Goal: Task Accomplishment & Management: Complete application form

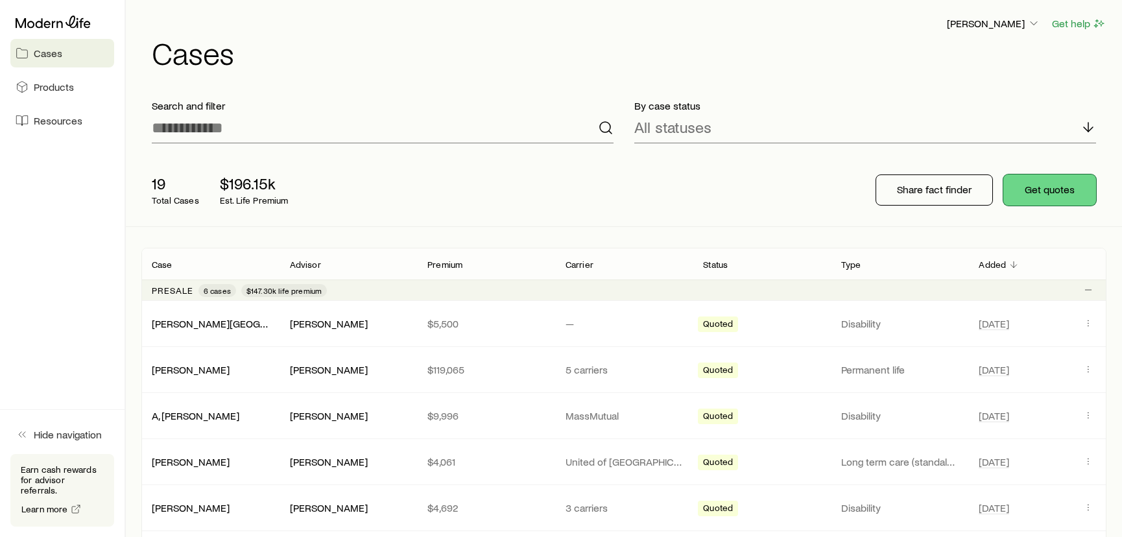
click at [1052, 189] on button "Get quotes" at bounding box center [1049, 189] width 93 height 31
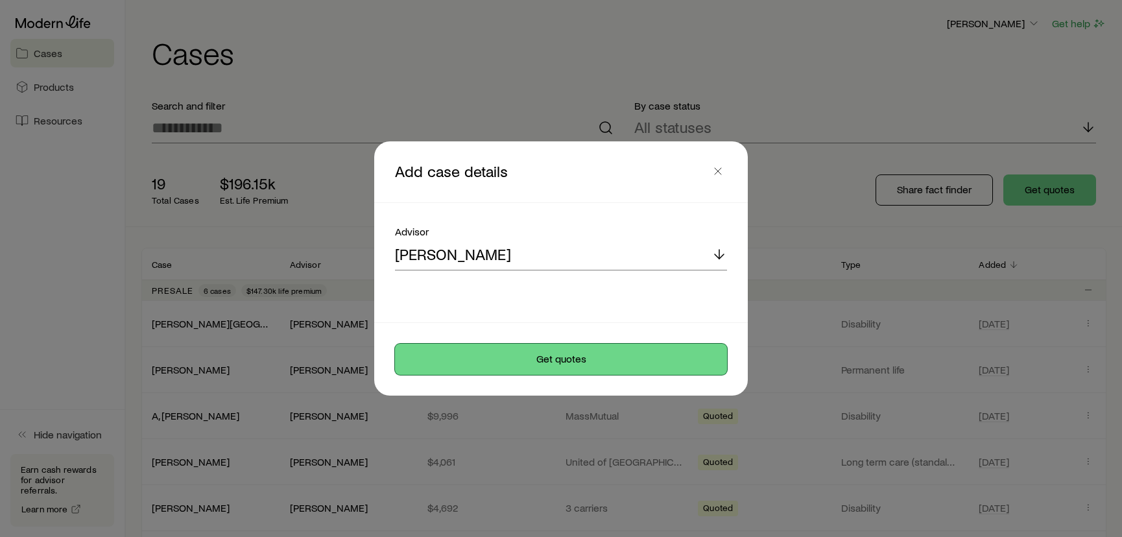
click at [600, 358] on button "Get quotes" at bounding box center [561, 359] width 332 height 31
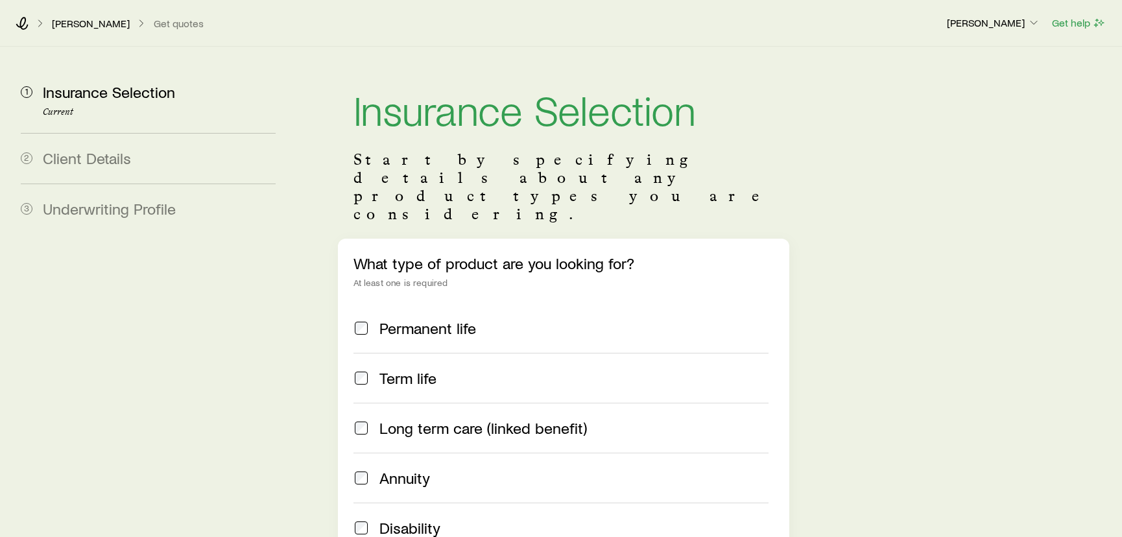
click at [418, 319] on span "Permanent life" at bounding box center [427, 328] width 97 height 18
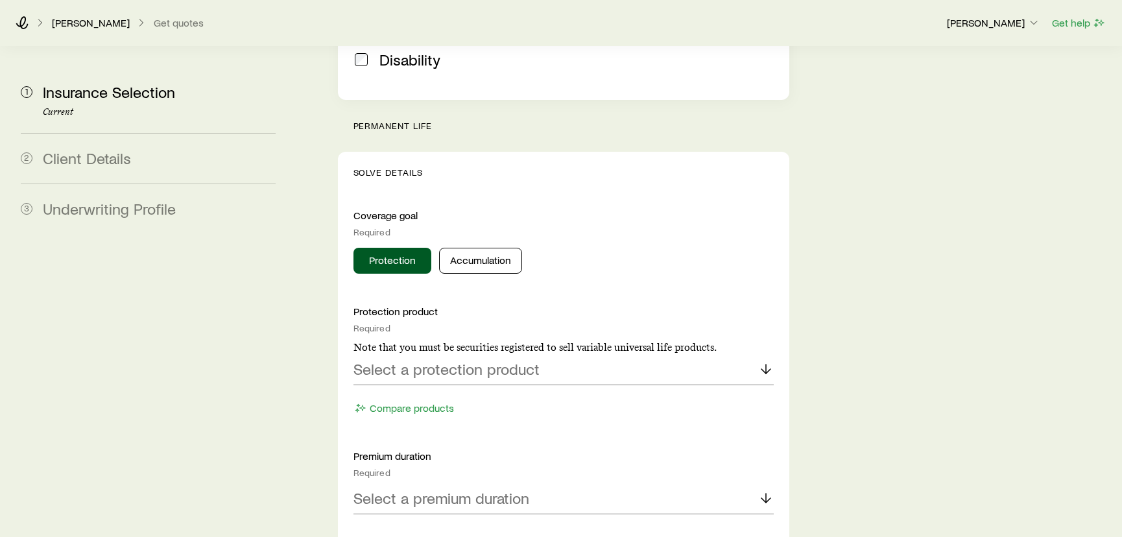
scroll to position [471, 0]
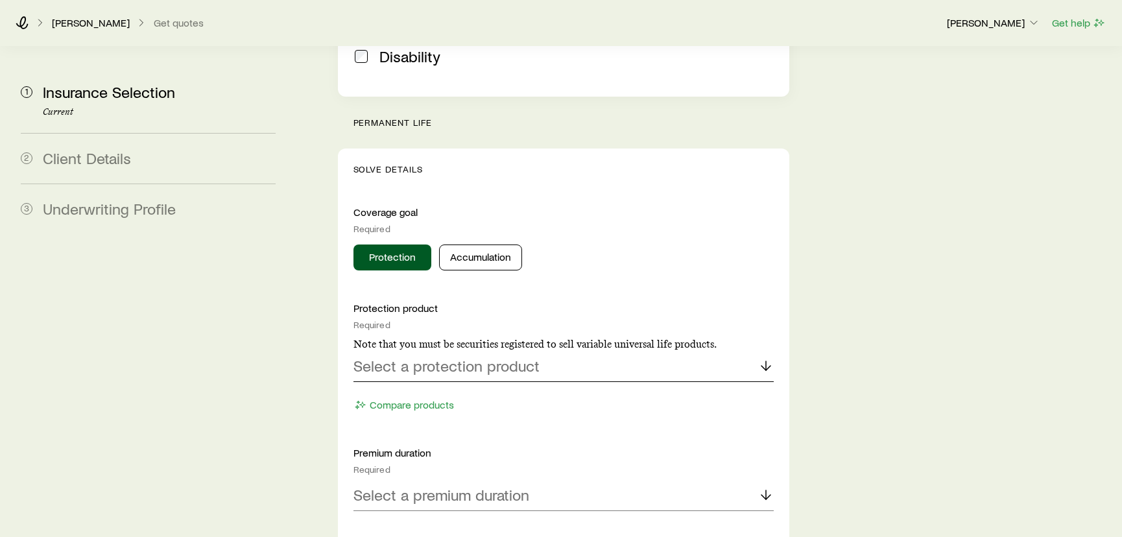
click at [441, 357] on p "Select a protection product" at bounding box center [446, 366] width 186 height 18
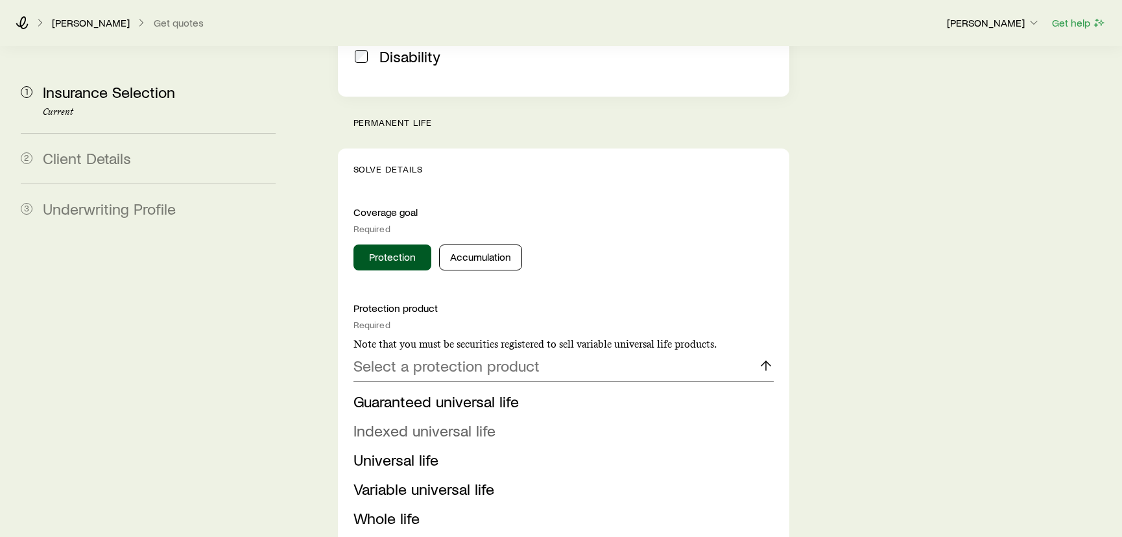
click at [451, 421] on span "Indexed universal life" at bounding box center [424, 430] width 142 height 19
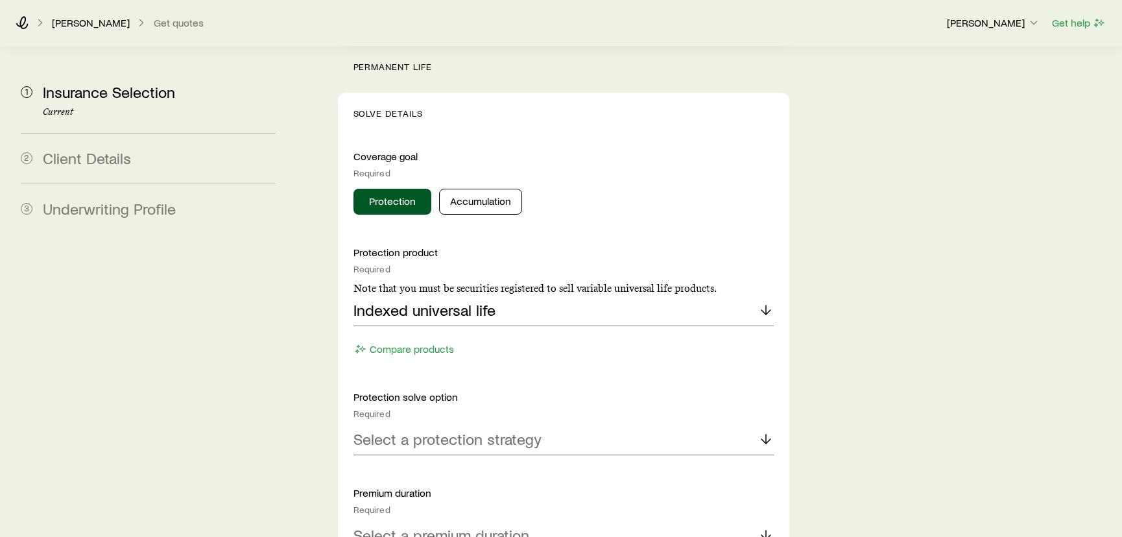
scroll to position [530, 0]
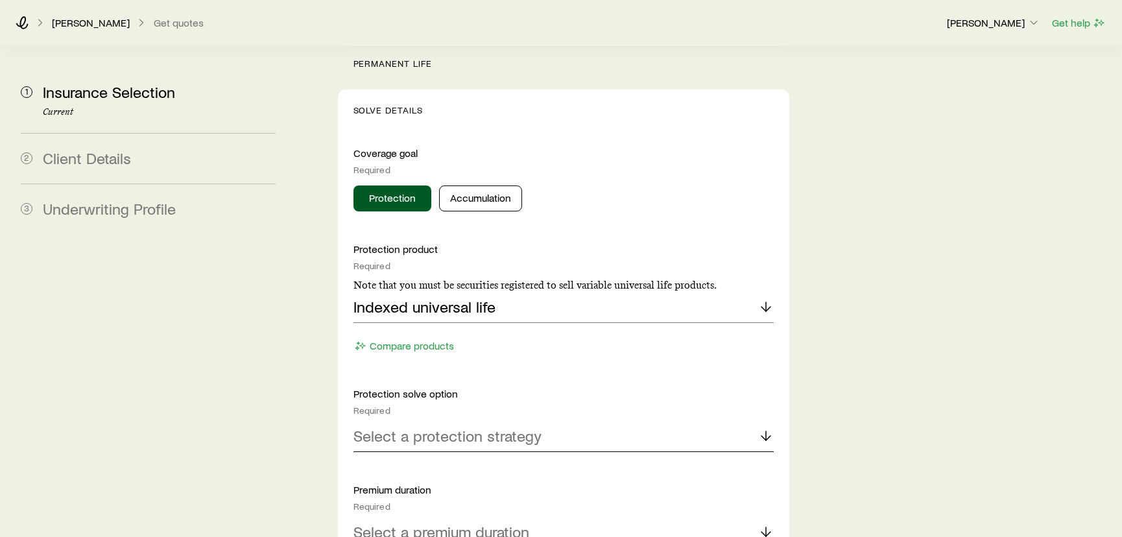
click at [474, 421] on div "Select a protection strategy" at bounding box center [563, 436] width 421 height 31
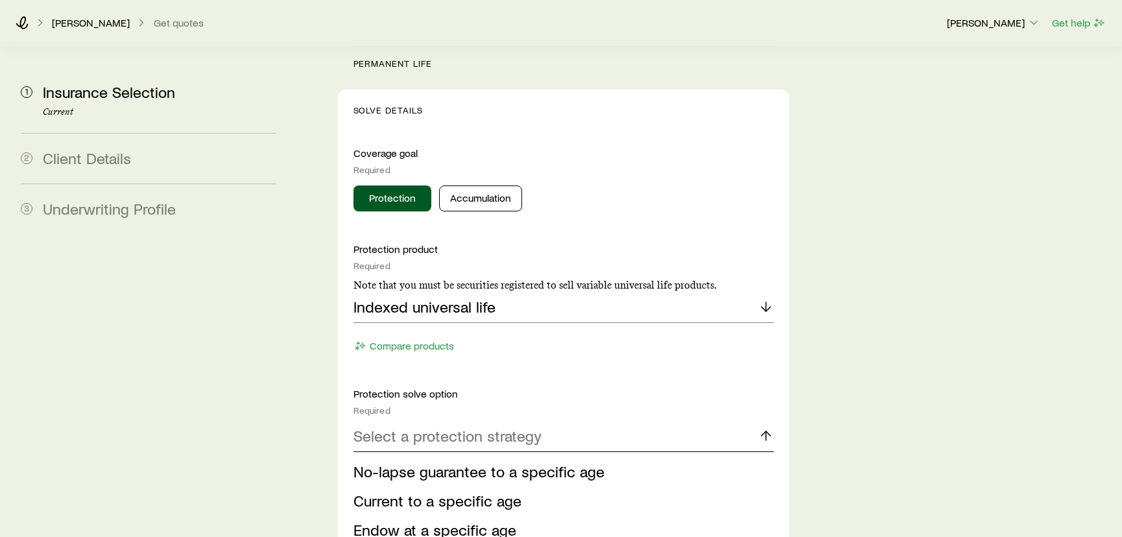
scroll to position [590, 0]
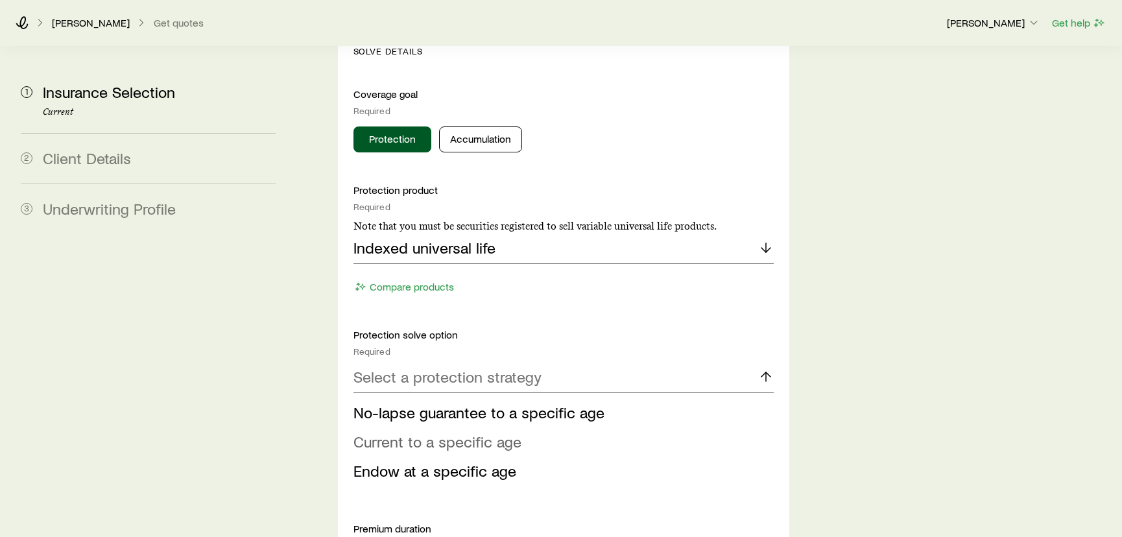
click at [441, 432] on span "Current to a specific age" at bounding box center [437, 441] width 168 height 19
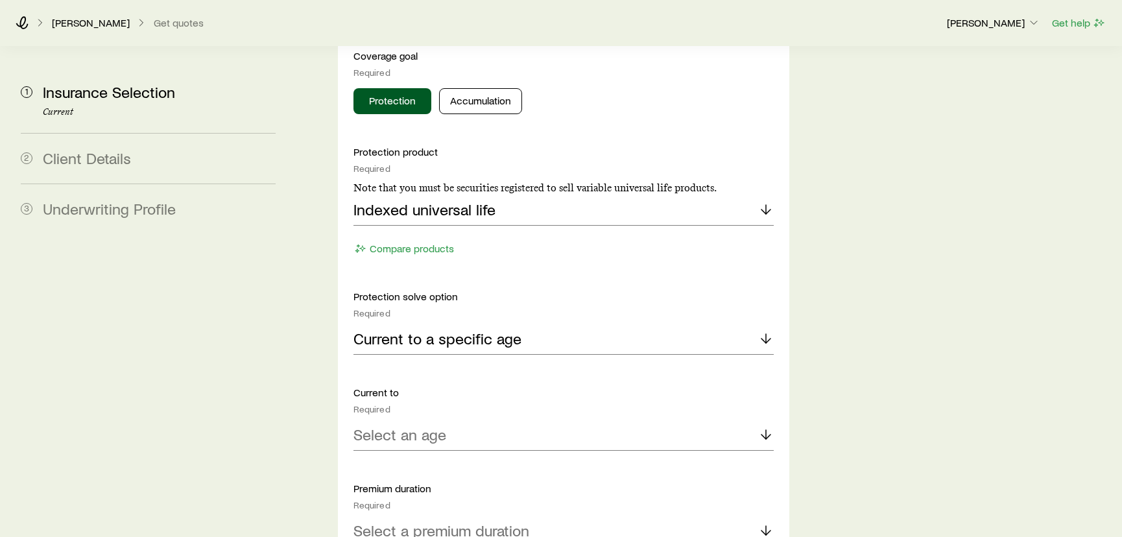
scroll to position [649, 0]
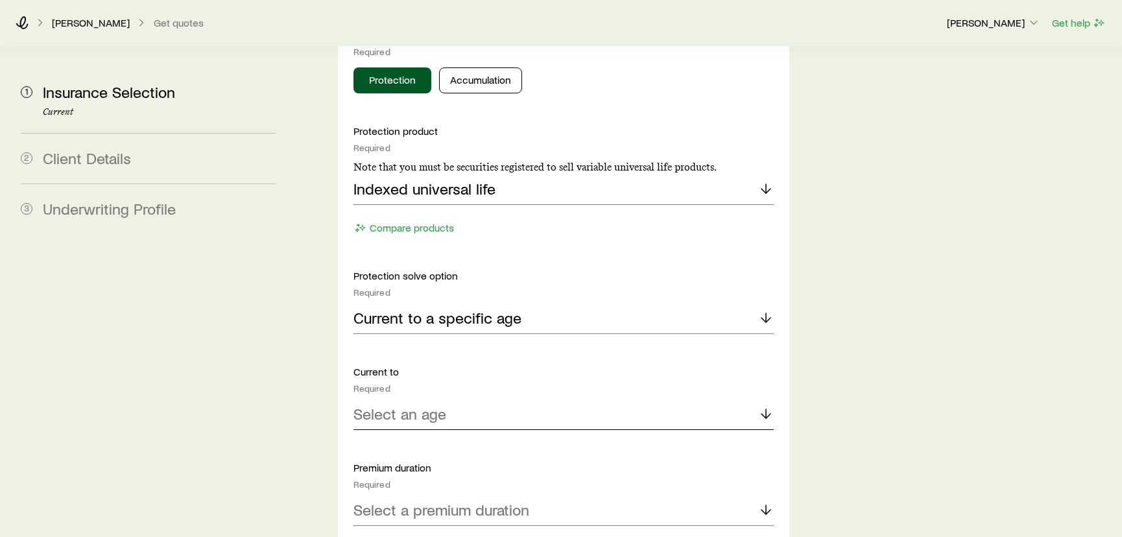
click at [429, 405] on p "Select an age" at bounding box center [399, 414] width 93 height 18
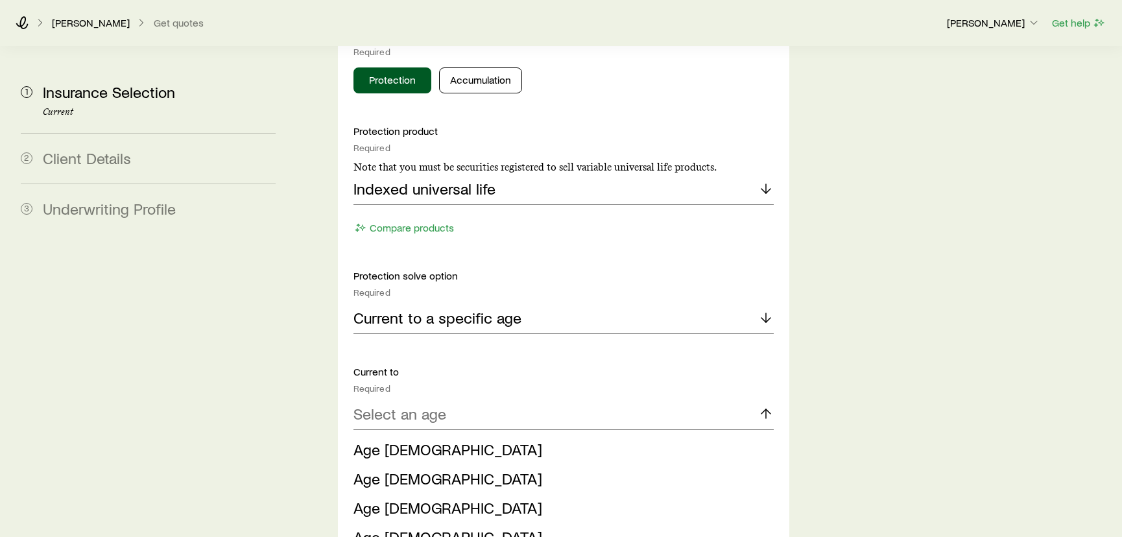
click at [391, 498] on span "Age [DEMOGRAPHIC_DATA]" at bounding box center [447, 507] width 189 height 19
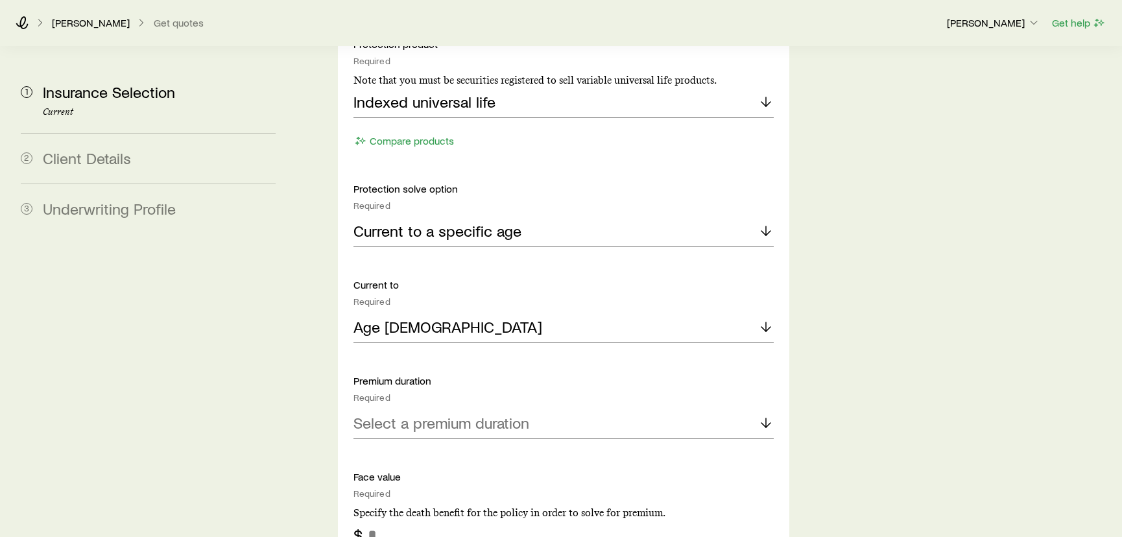
scroll to position [766, 0]
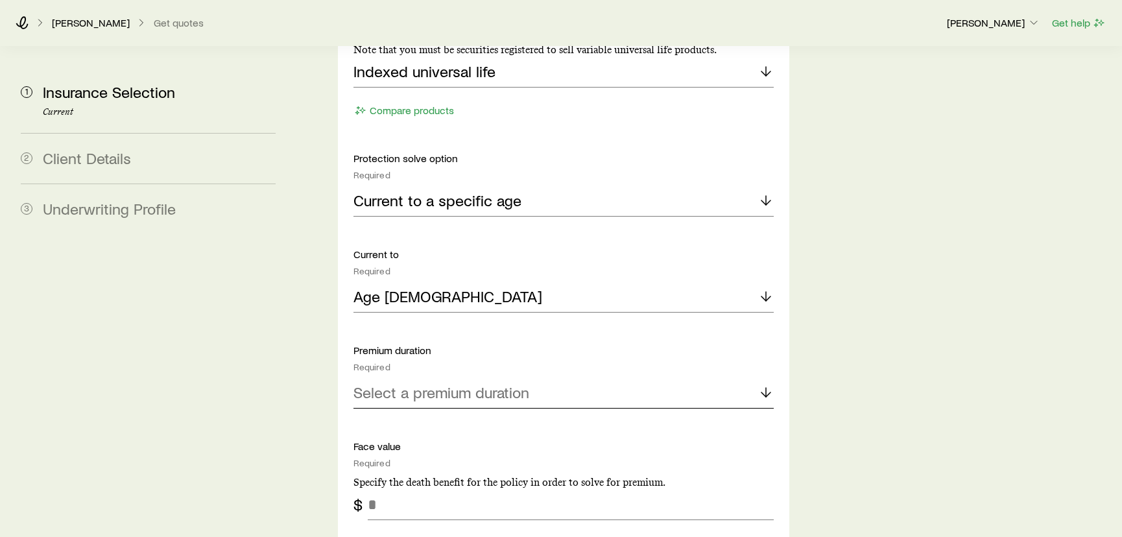
click at [473, 377] on div "Select a premium duration" at bounding box center [563, 392] width 421 height 31
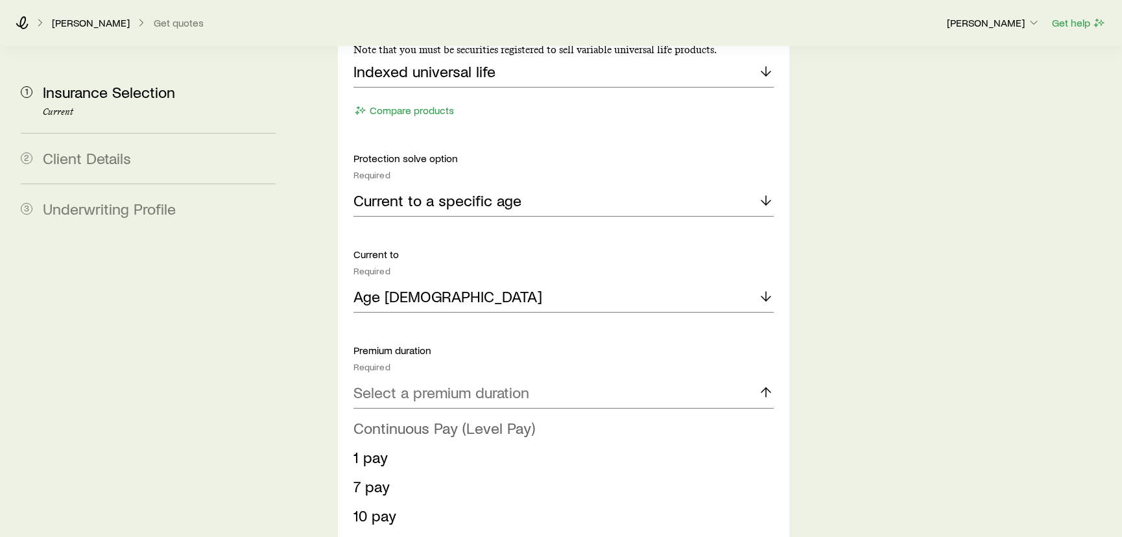
click at [440, 418] on span "Continuous Pay (Level Pay)" at bounding box center [444, 427] width 182 height 19
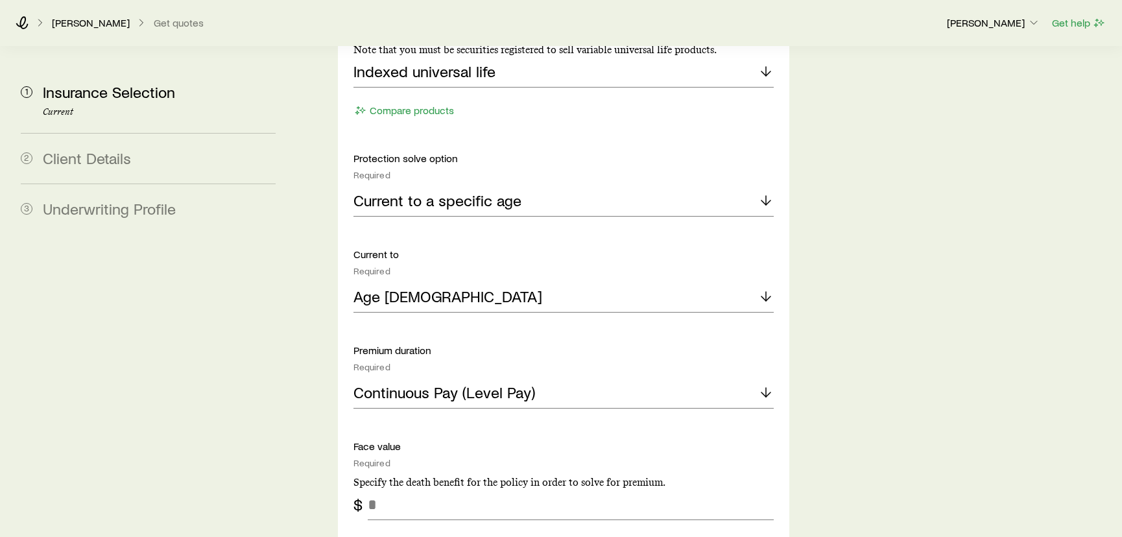
scroll to position [825, 0]
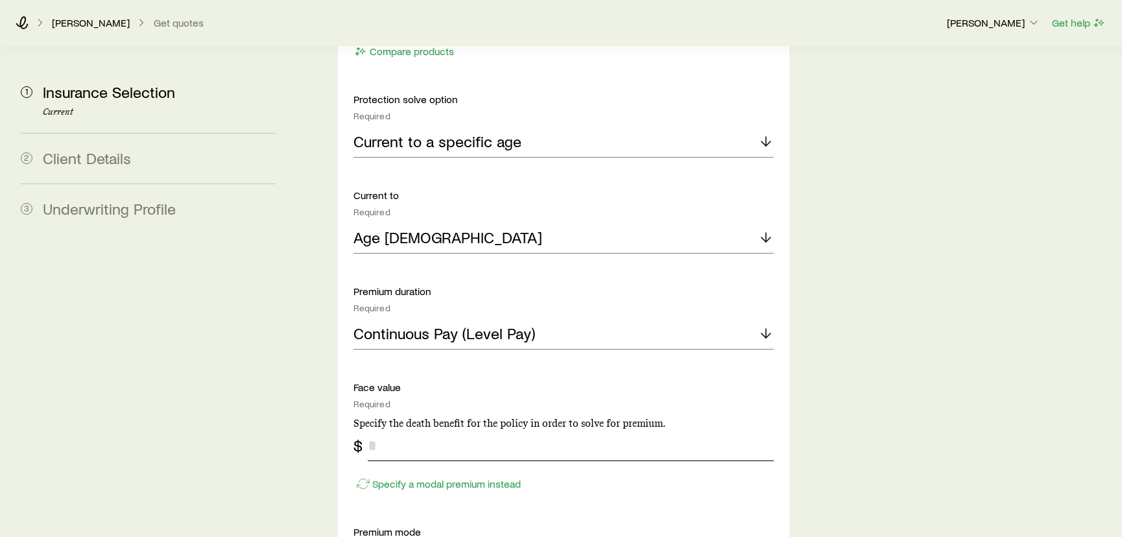
click at [432, 430] on input "tel" at bounding box center [571, 445] width 407 height 31
click at [409, 442] on div "Face value Required Specify the death benefit for the policy in order to solve …" at bounding box center [563, 437] width 421 height 113
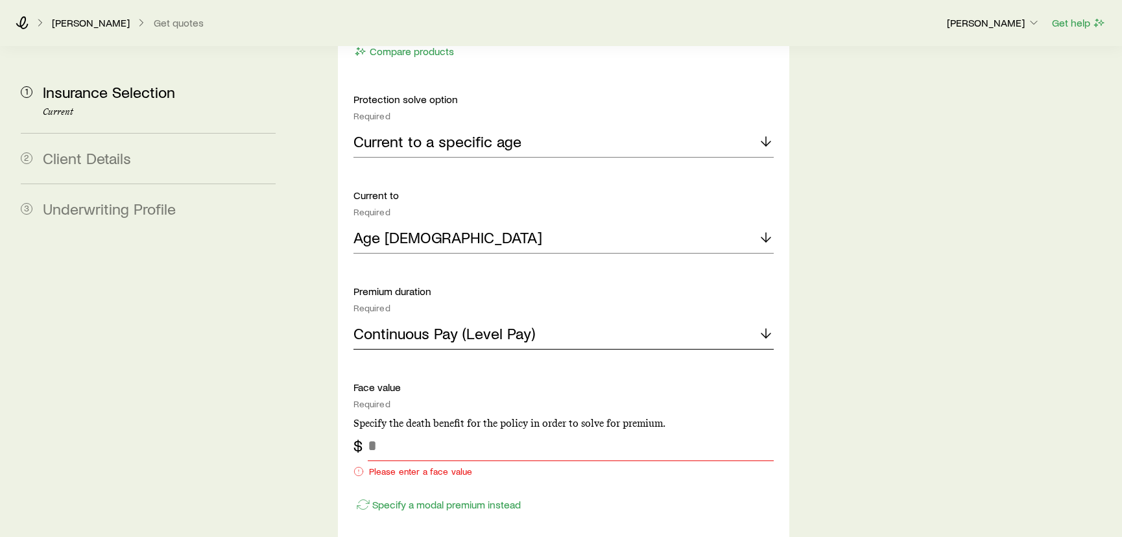
click at [429, 324] on p "Continuous Pay (Level Pay)" at bounding box center [444, 333] width 182 height 18
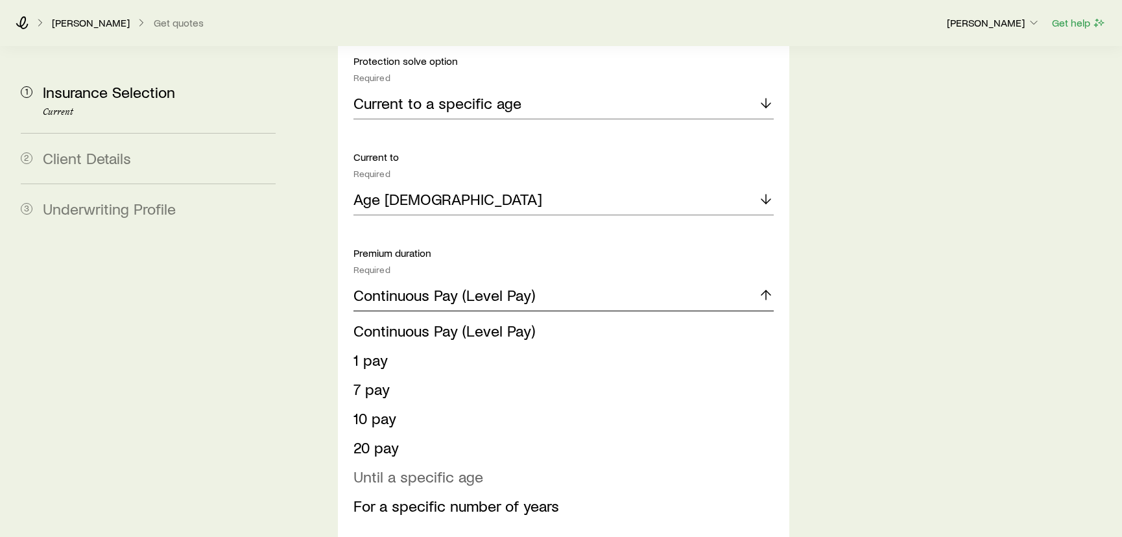
scroll to position [884, 0]
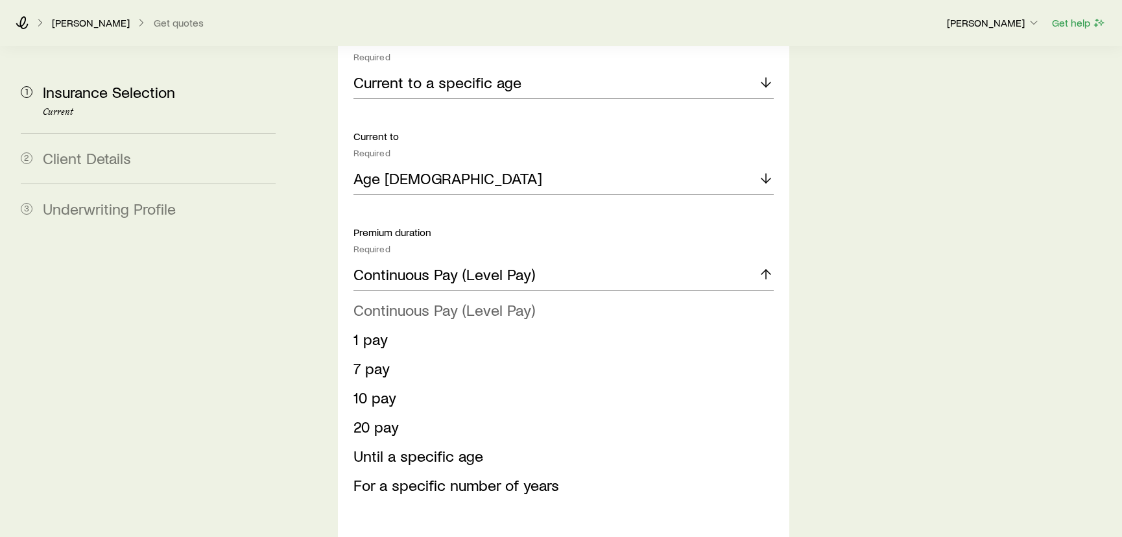
click at [449, 300] on span "Continuous Pay (Level Pay)" at bounding box center [444, 309] width 182 height 19
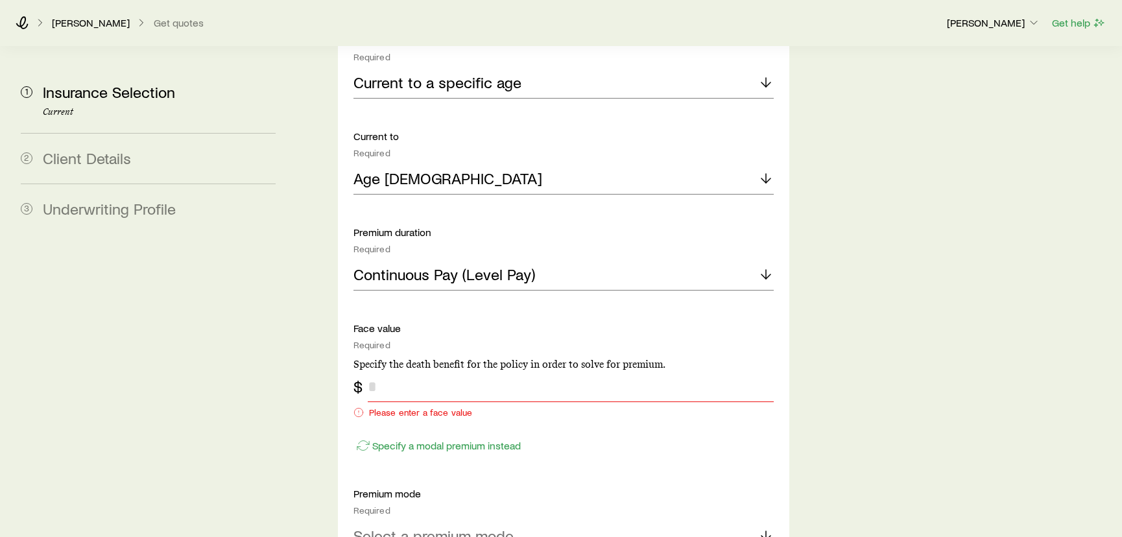
drag, startPoint x: 415, startPoint y: 362, endPoint x: 418, endPoint y: 368, distance: 6.7
click at [415, 371] on input "tel" at bounding box center [571, 386] width 407 height 31
click at [385, 439] on p "Specify a modal premium instead" at bounding box center [446, 445] width 149 height 13
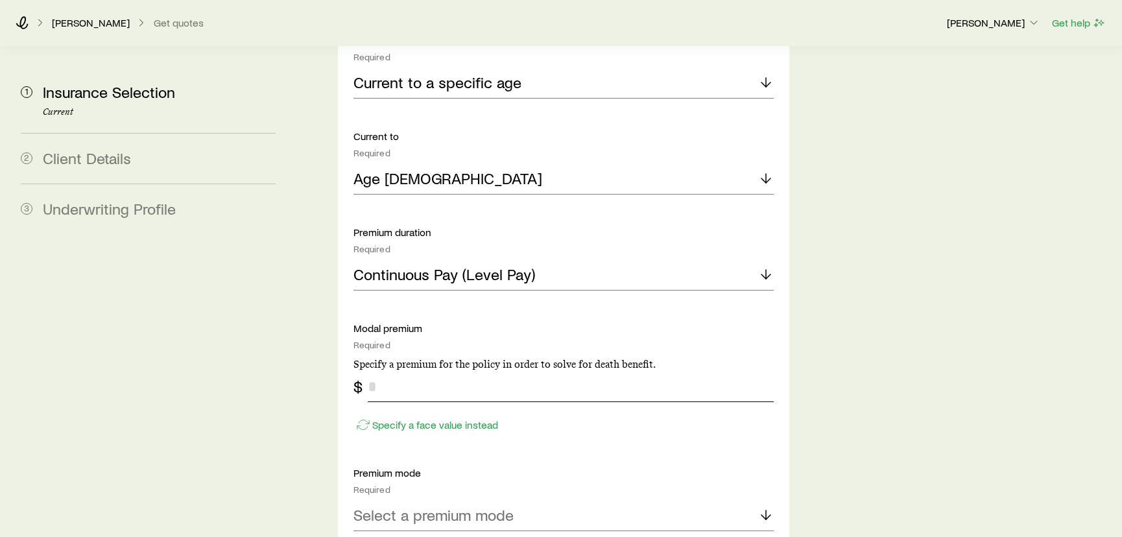
click at [405, 371] on input "tel" at bounding box center [571, 386] width 407 height 31
type input "*"
click at [785, 367] on div "Solve Details Coverage goal Required Protection Accumulation Protection product…" at bounding box center [564, 437] width 452 height 1403
click at [452, 506] on p "Select a premium mode" at bounding box center [433, 515] width 160 height 18
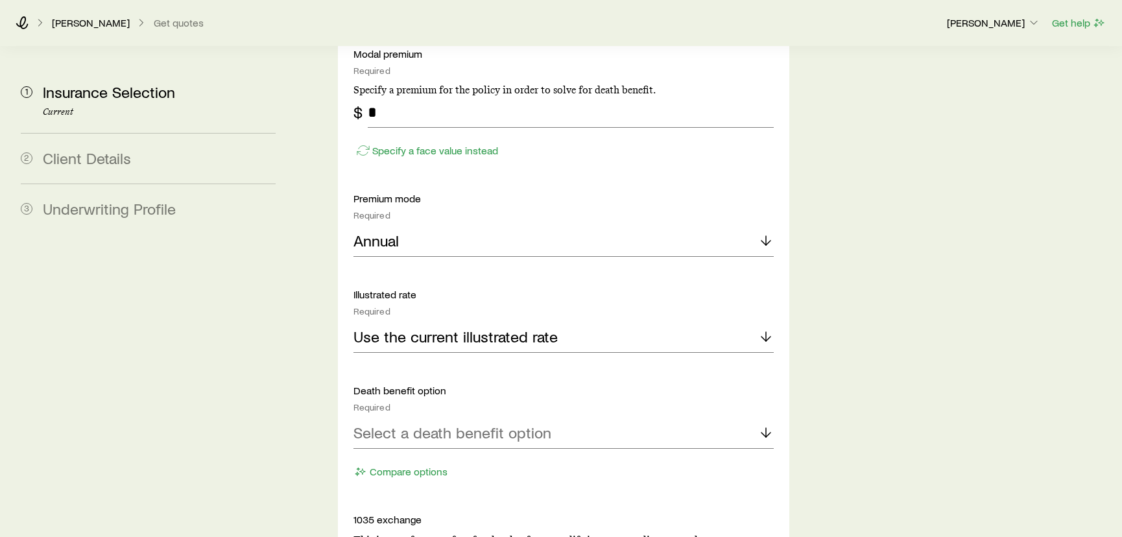
scroll to position [1179, 0]
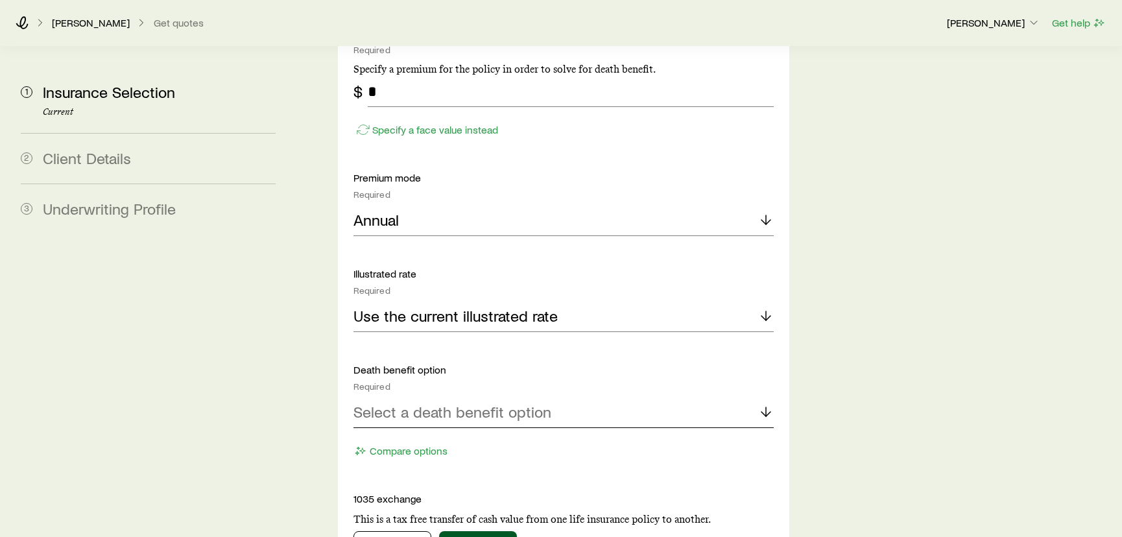
click at [403, 403] on p "Select a death benefit option" at bounding box center [452, 412] width 198 height 18
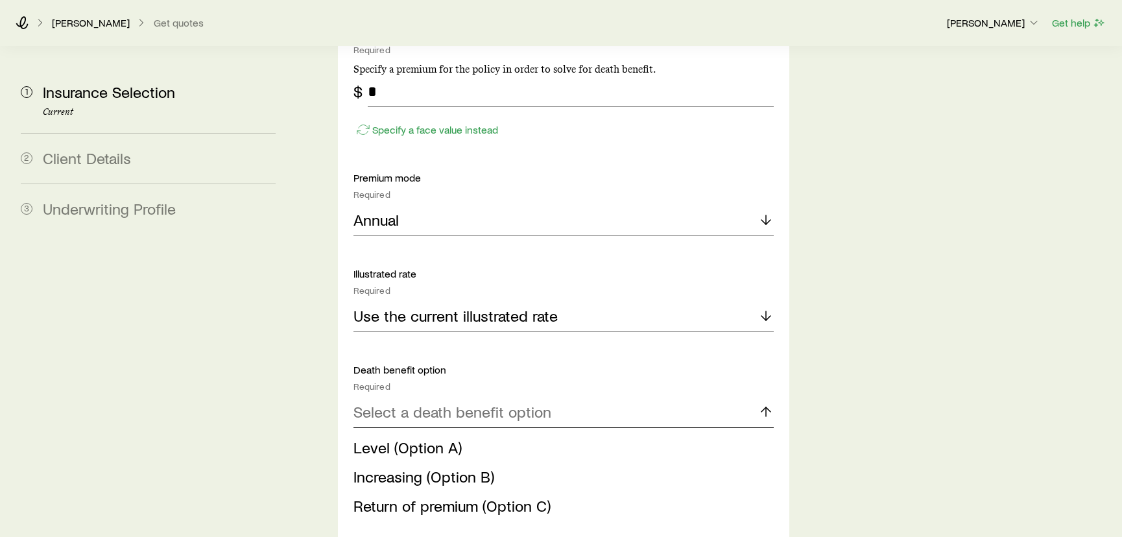
click at [403, 403] on p "Select a death benefit option" at bounding box center [452, 412] width 198 height 18
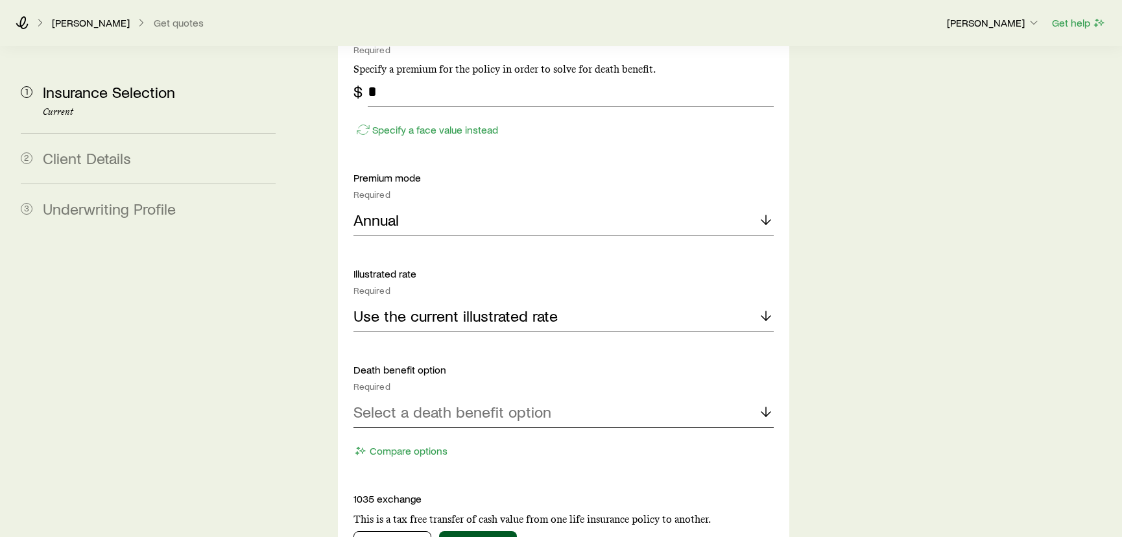
click at [403, 403] on p "Select a death benefit option" at bounding box center [452, 412] width 198 height 18
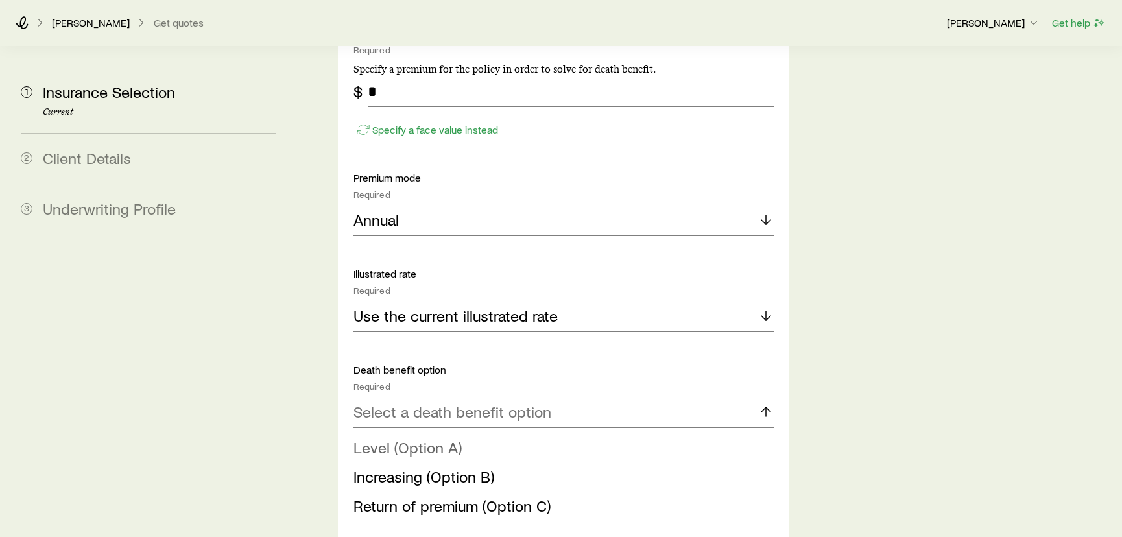
click at [387, 438] on span "Level (Option A)" at bounding box center [407, 447] width 108 height 19
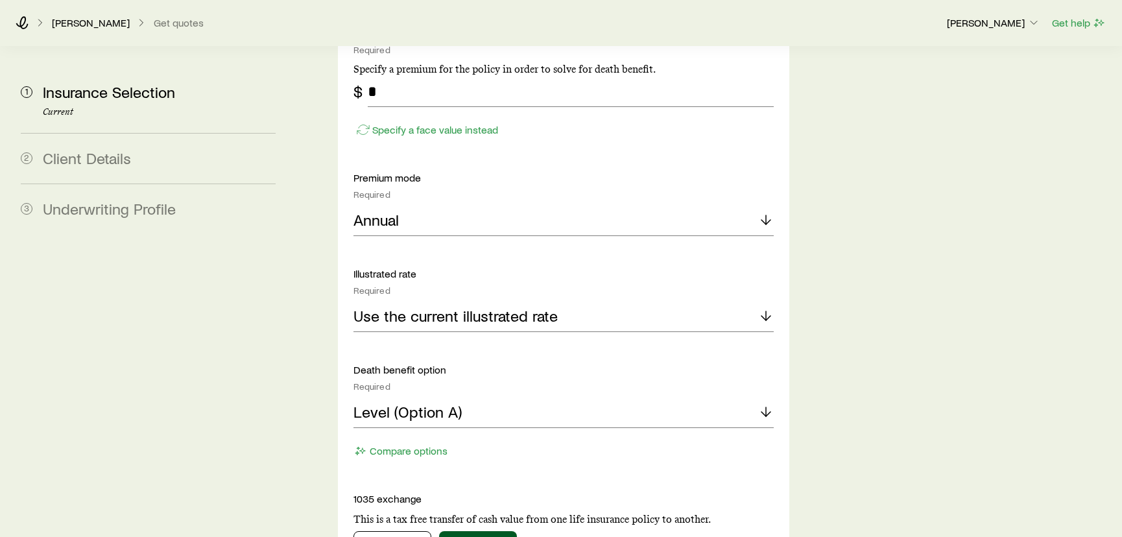
scroll to position [1238, 0]
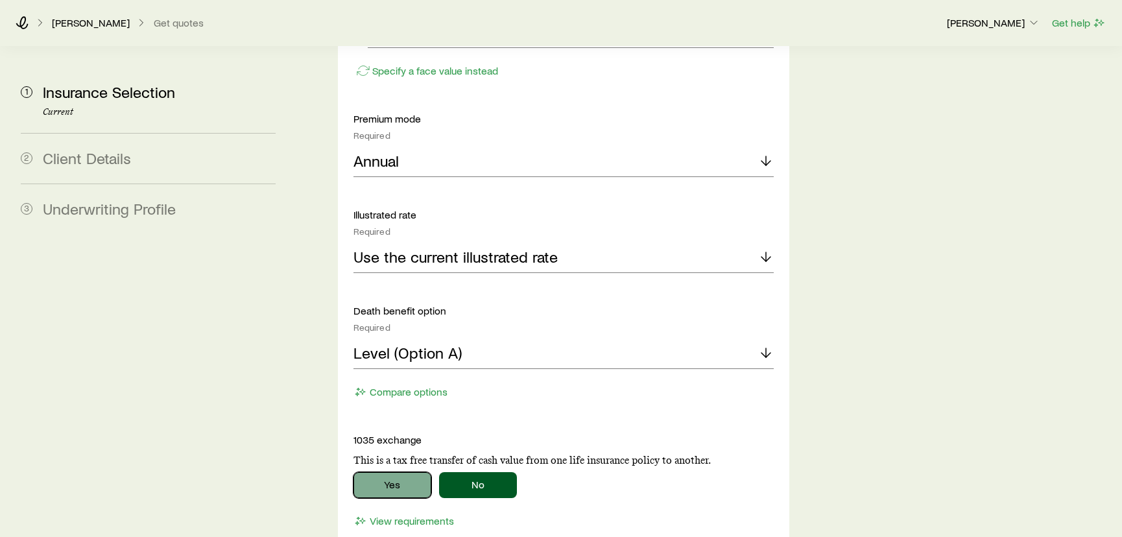
click at [407, 472] on button "Yes" at bounding box center [392, 485] width 78 height 26
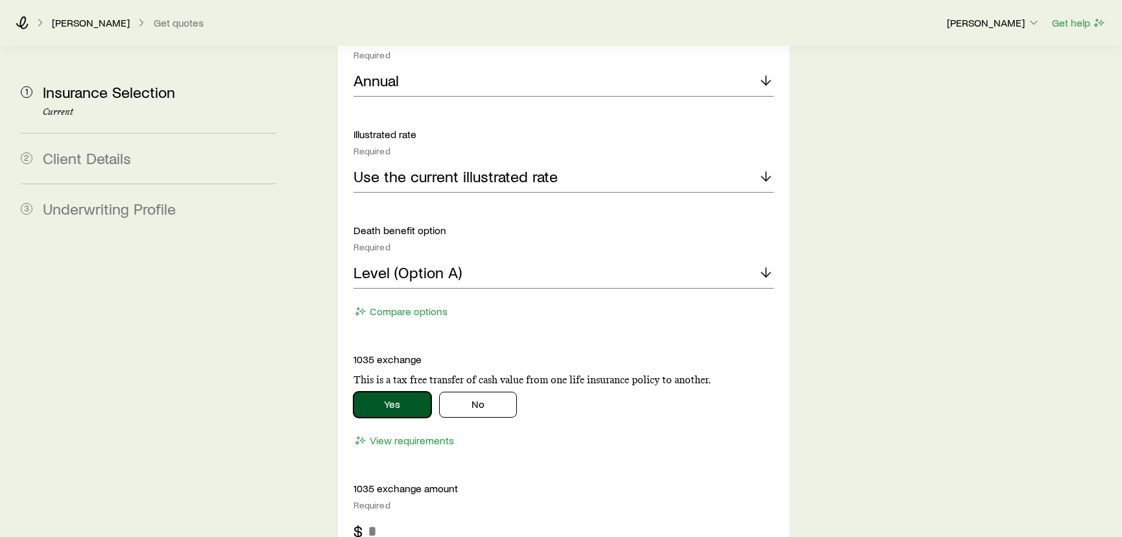
scroll to position [1355, 0]
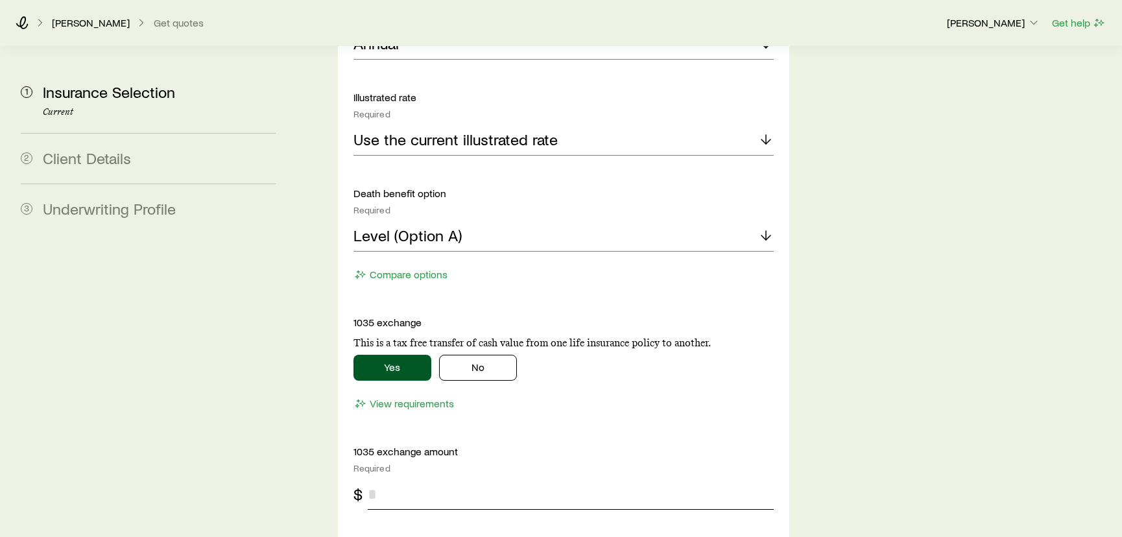
click at [391, 479] on input "tel" at bounding box center [571, 494] width 407 height 31
type input "*********"
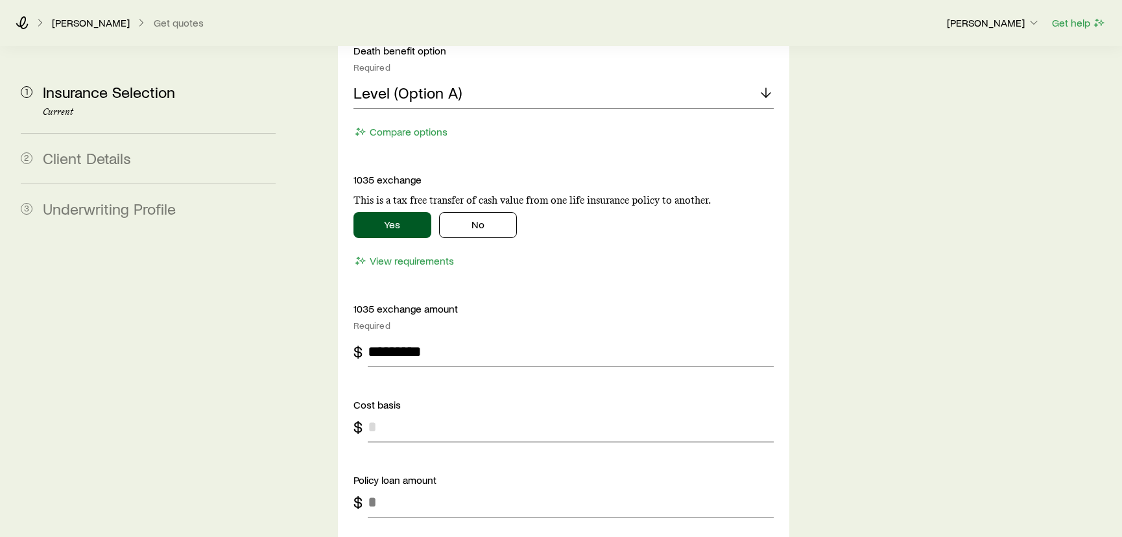
scroll to position [1542, 0]
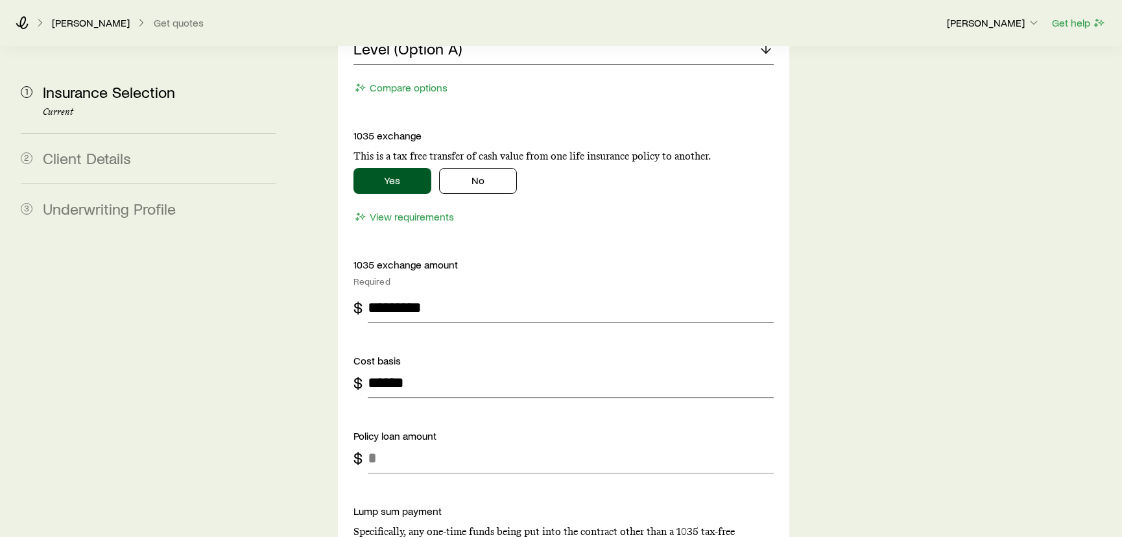
click at [377, 367] on input "******" at bounding box center [571, 382] width 407 height 31
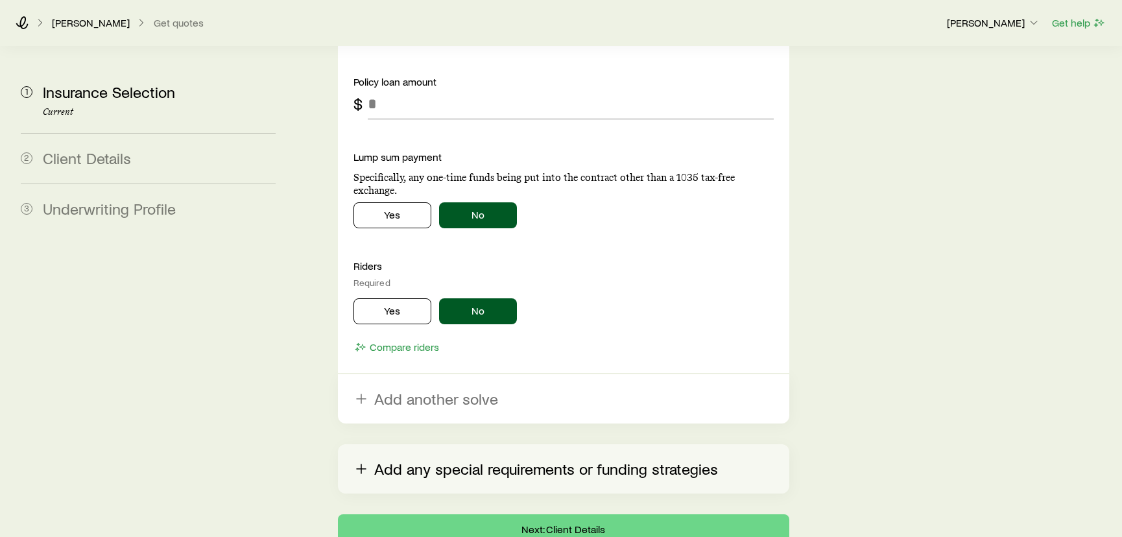
scroll to position [1896, 0]
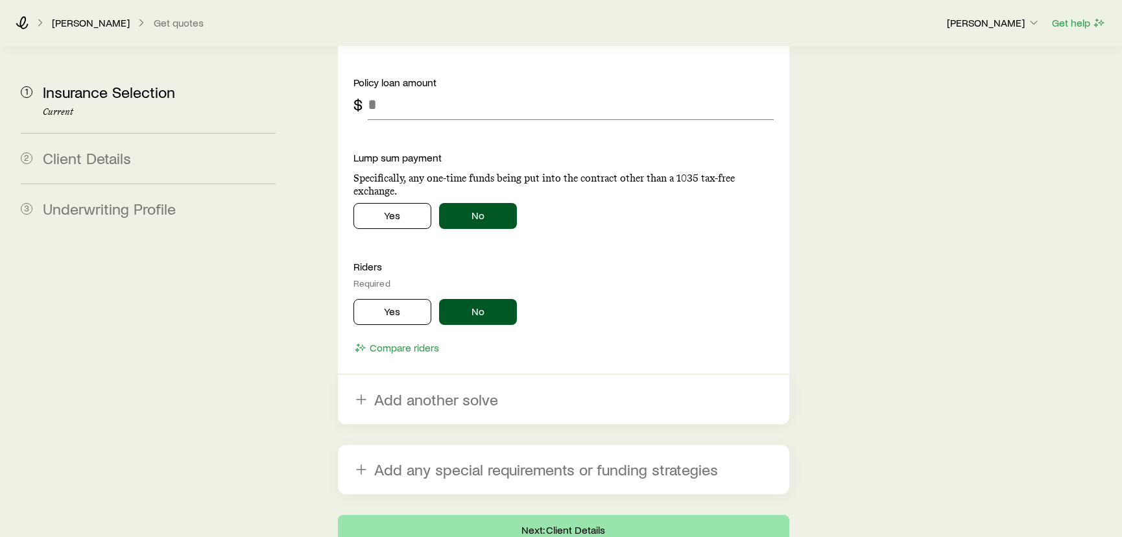
type input "*******"
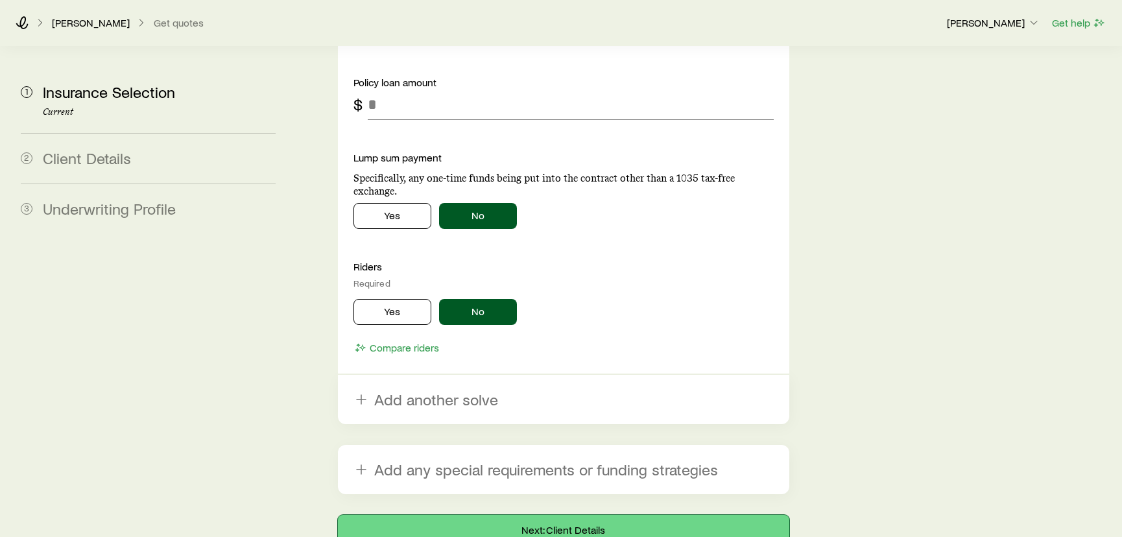
click at [540, 515] on button "Next: Client Details" at bounding box center [564, 530] width 452 height 31
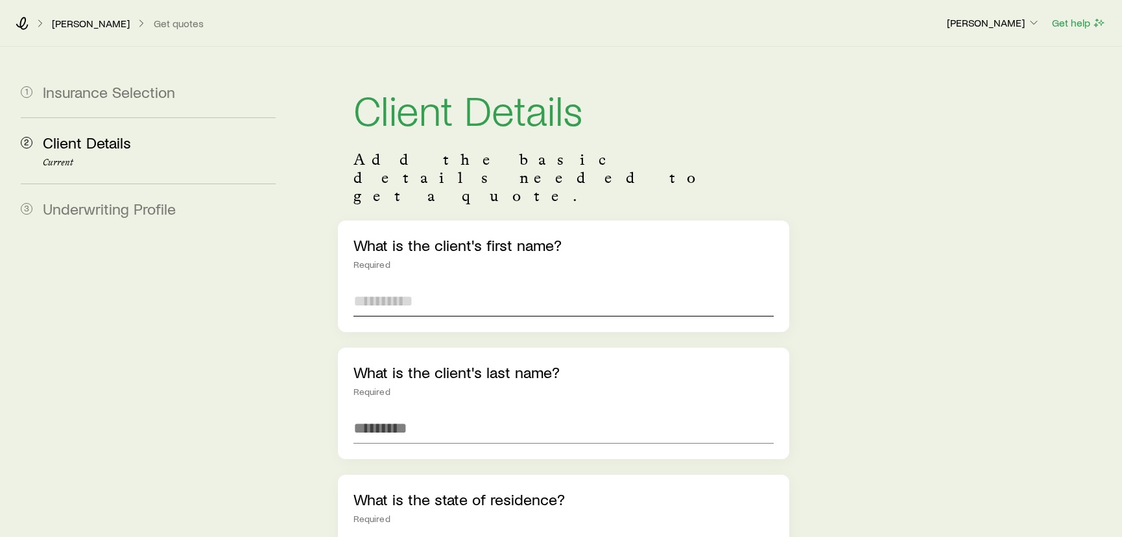
click at [385, 285] on input "text" at bounding box center [563, 300] width 421 height 31
type input "**"
type input "******"
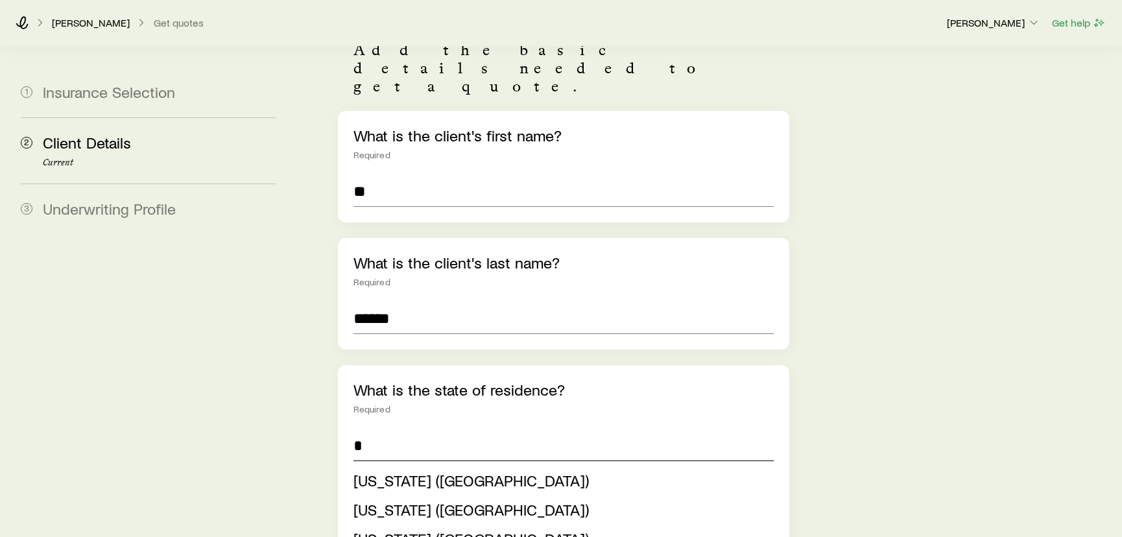
scroll to position [117, 0]
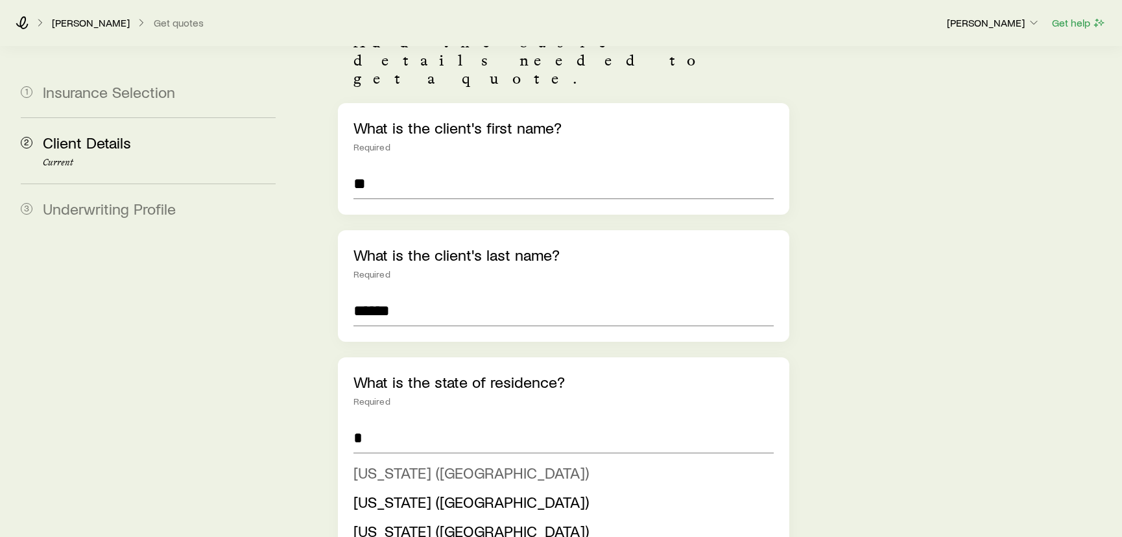
click at [406, 463] on span "[US_STATE] ([GEOGRAPHIC_DATA])" at bounding box center [470, 472] width 235 height 19
type input "**********"
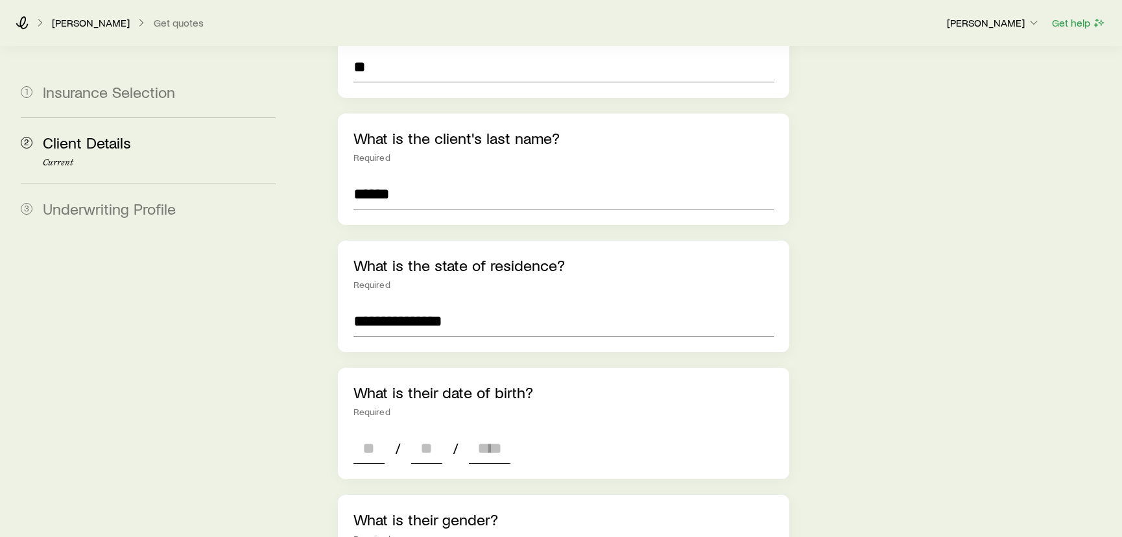
scroll to position [235, 0]
click at [359, 431] on input at bounding box center [368, 446] width 31 height 31
type input "**"
type input "****"
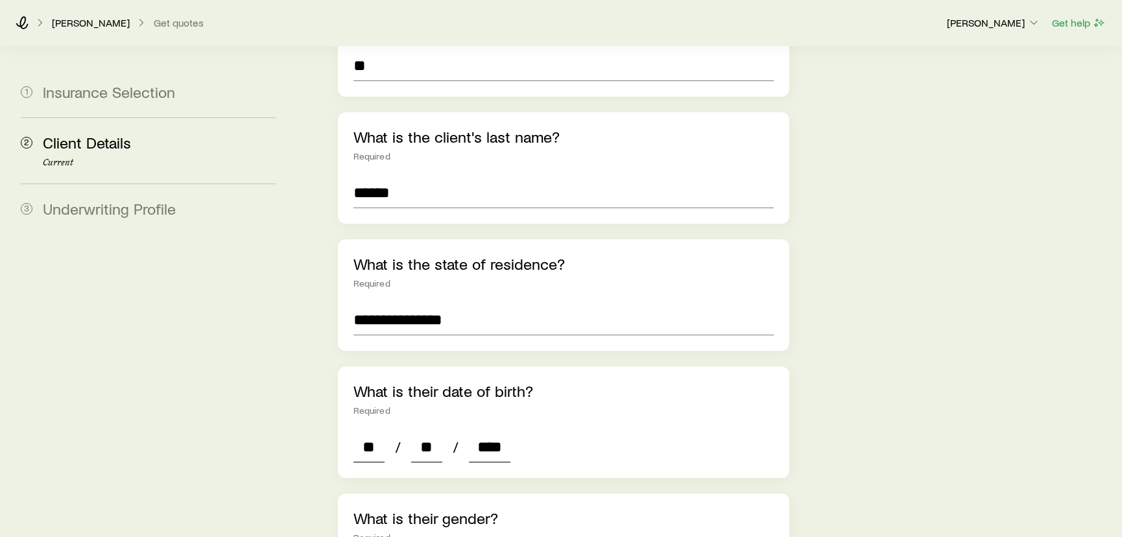
type input "*"
type input "****"
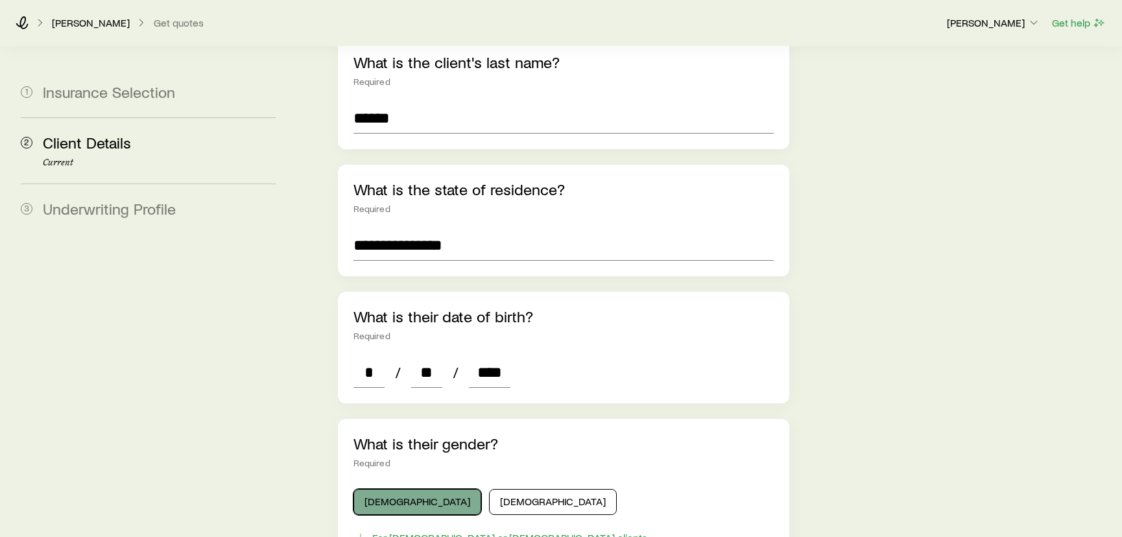
click at [390, 489] on button "[DEMOGRAPHIC_DATA]" at bounding box center [417, 502] width 128 height 26
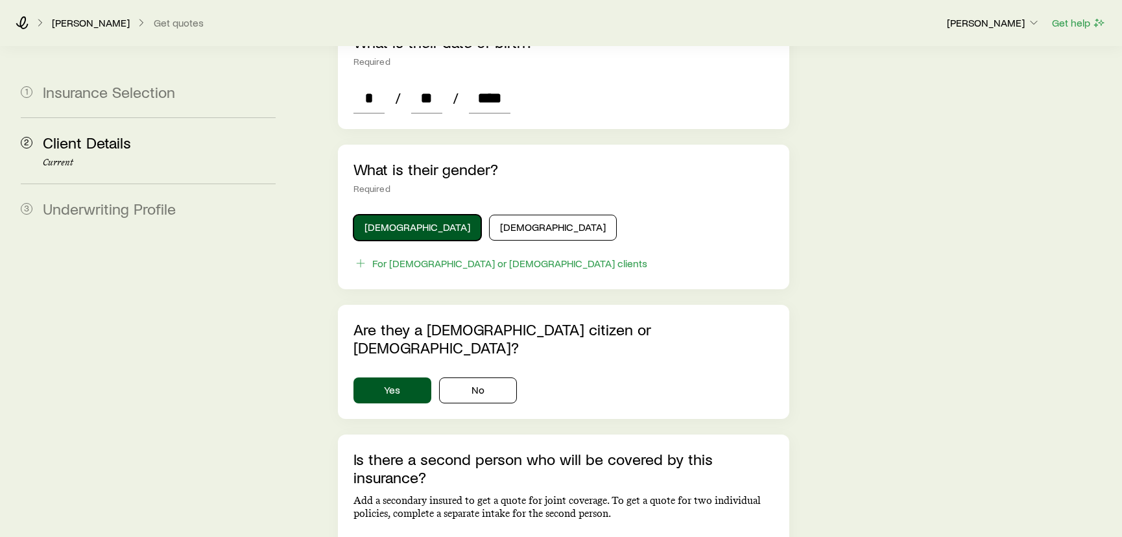
scroll to position [604, 0]
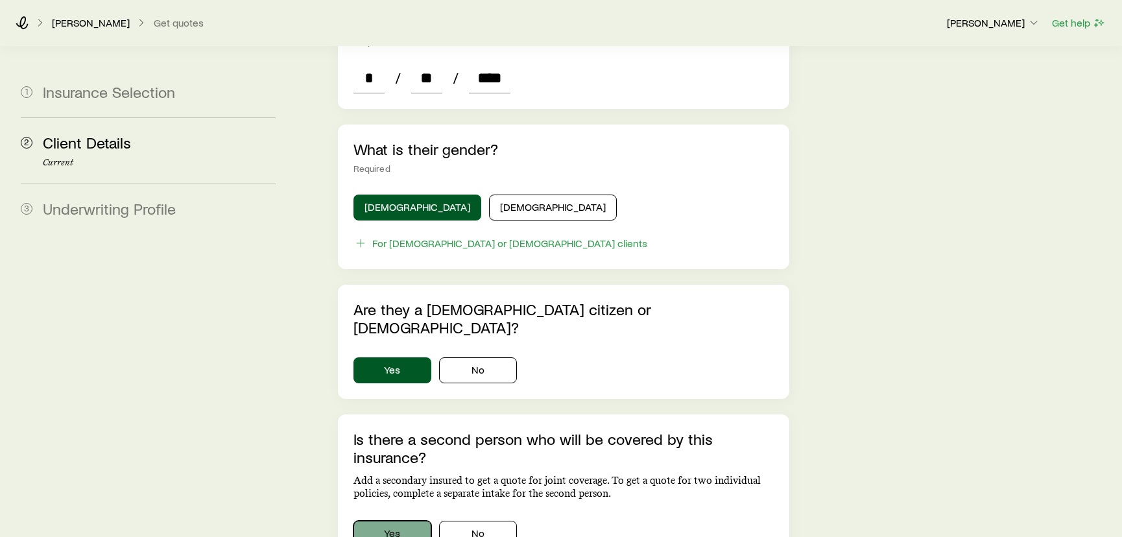
click at [404, 521] on button "Yes" at bounding box center [392, 534] width 78 height 26
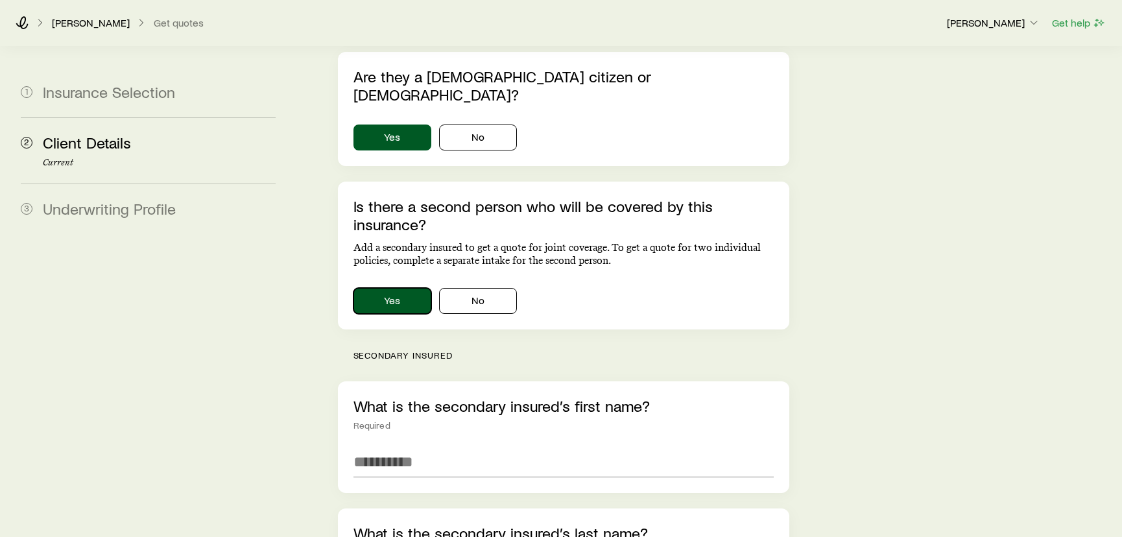
scroll to position [840, 0]
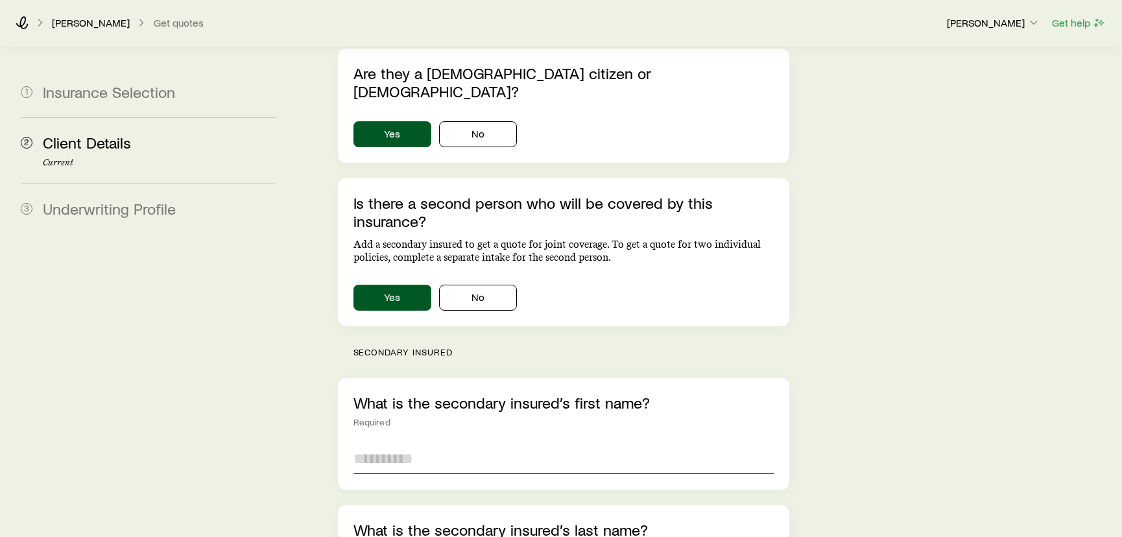
click at [388, 443] on input "text" at bounding box center [563, 458] width 421 height 31
type input "****"
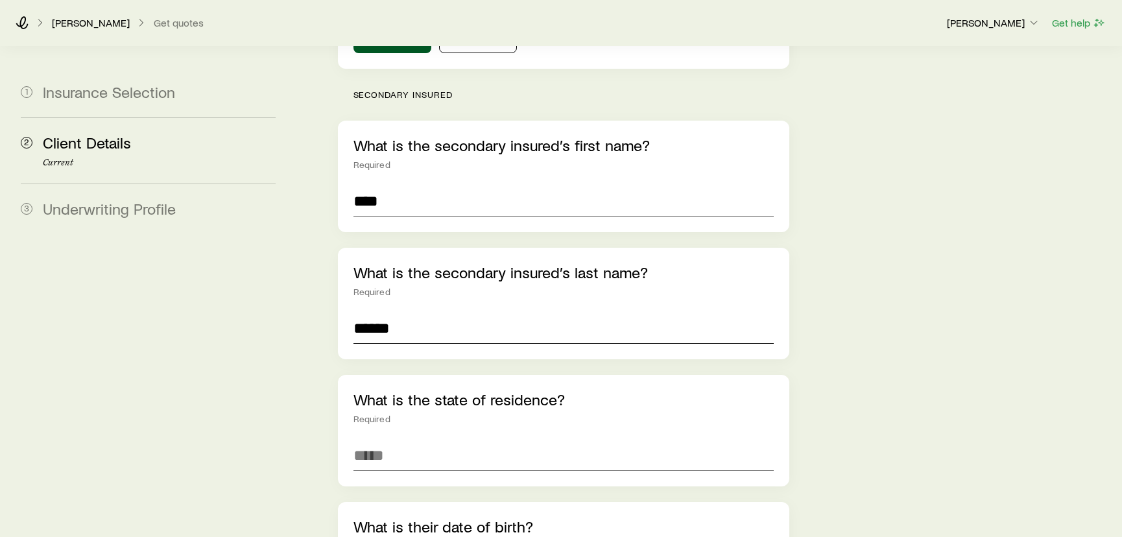
scroll to position [1144, 0]
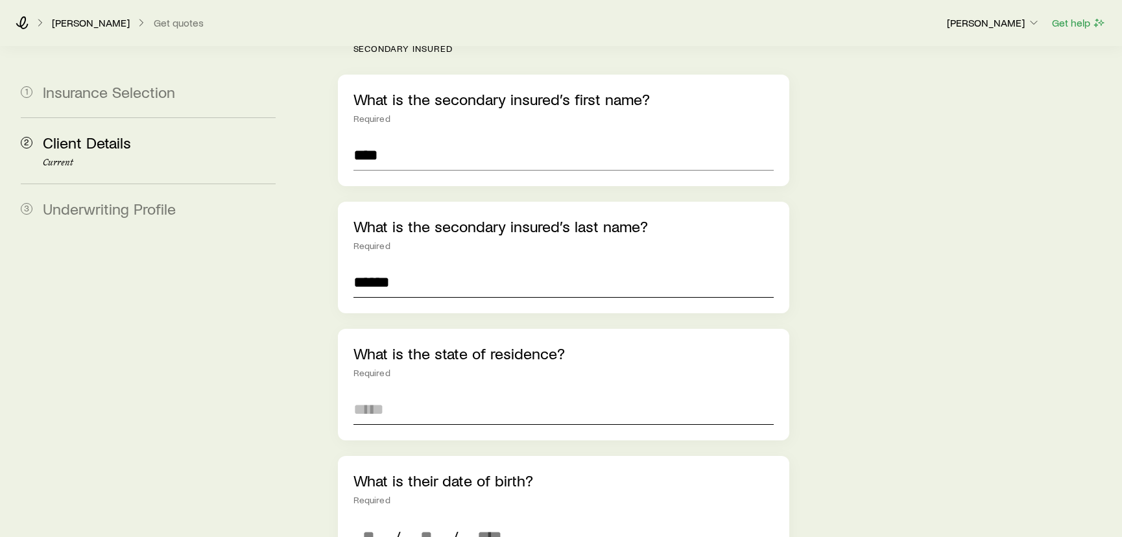
type input "******"
click at [392, 394] on input at bounding box center [563, 409] width 421 height 31
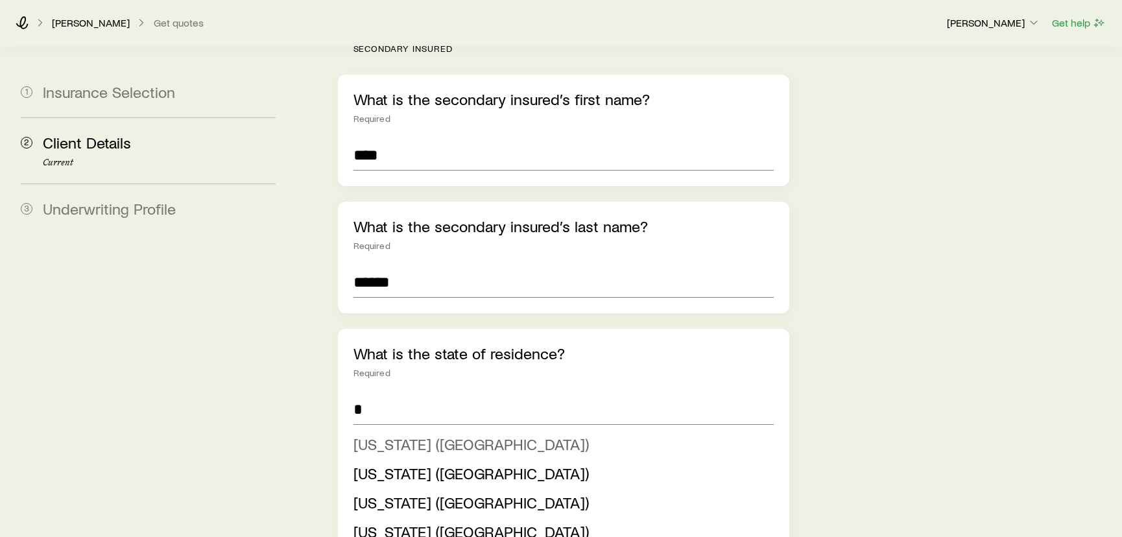
click at [385, 435] on span "[US_STATE] ([GEOGRAPHIC_DATA])" at bounding box center [470, 444] width 235 height 19
type input "**********"
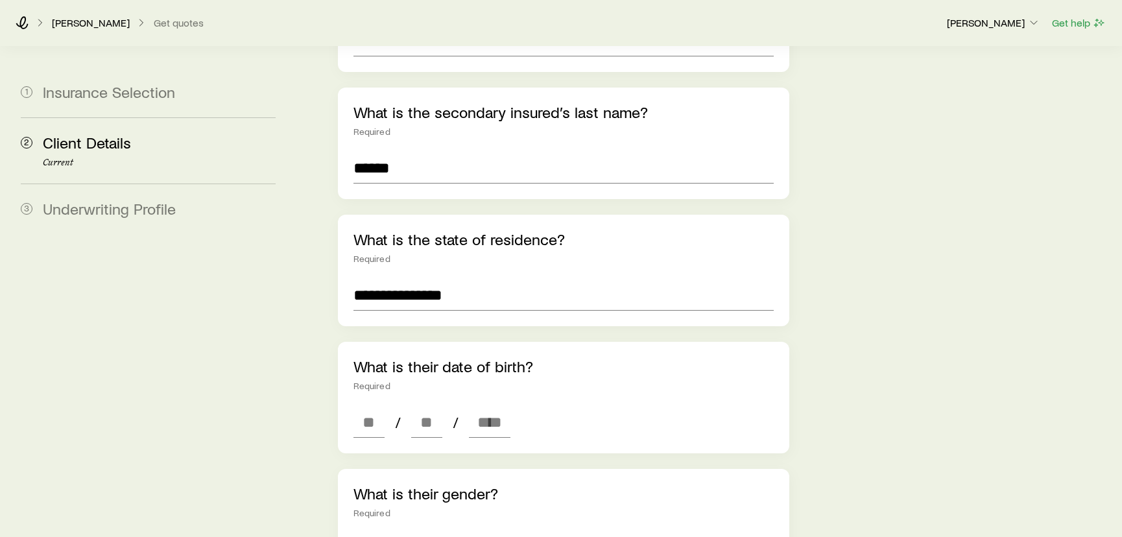
scroll to position [1262, 0]
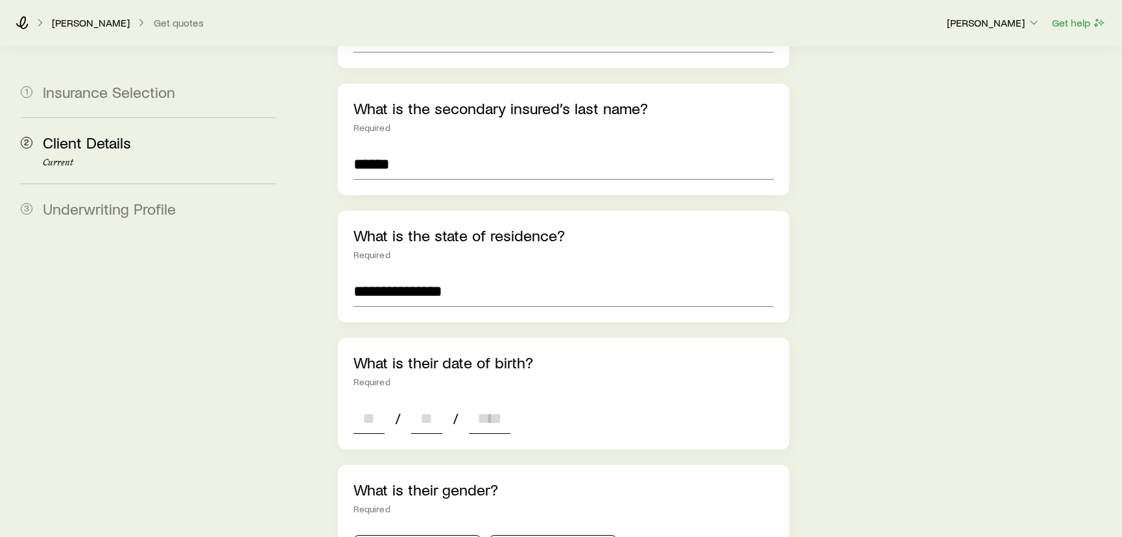
click at [367, 403] on input at bounding box center [368, 418] width 31 height 31
type input "**"
click at [425, 403] on input at bounding box center [426, 418] width 31 height 31
type input "**"
type input "****"
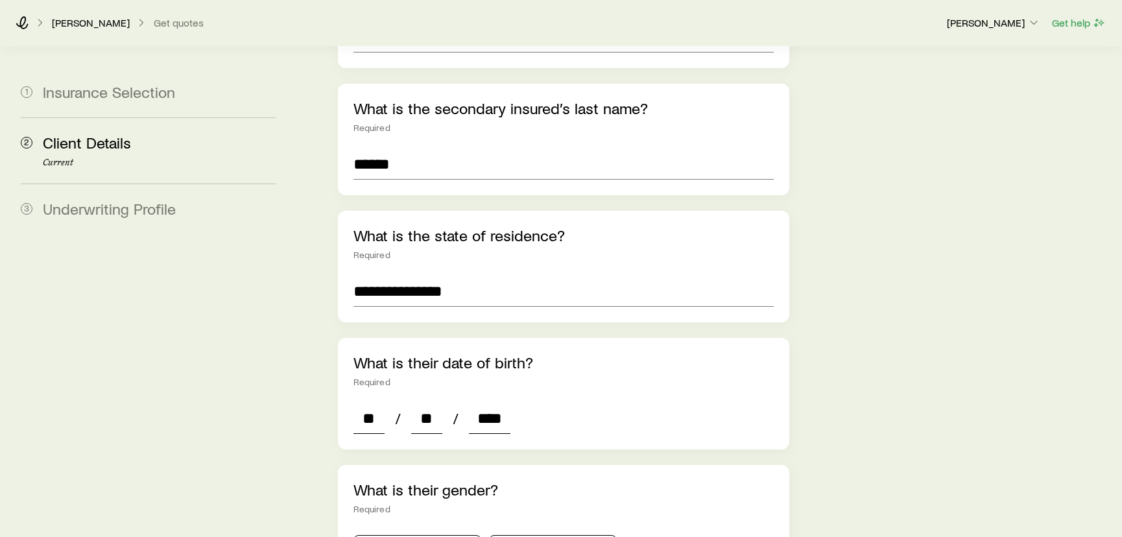
type input "*"
type input "****"
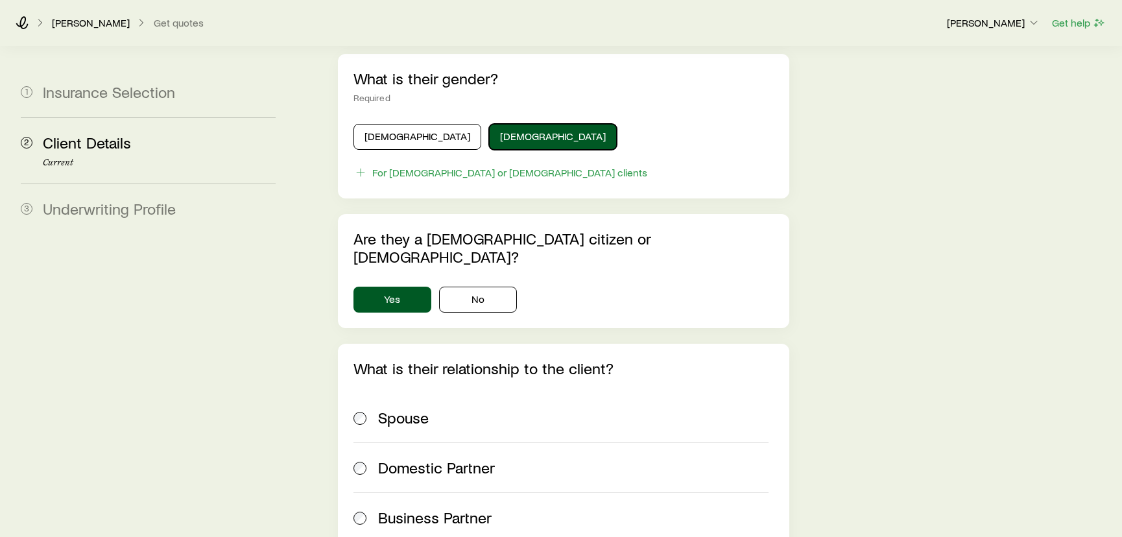
scroll to position [1674, 0]
click at [410, 407] on span "Spouse" at bounding box center [403, 416] width 51 height 18
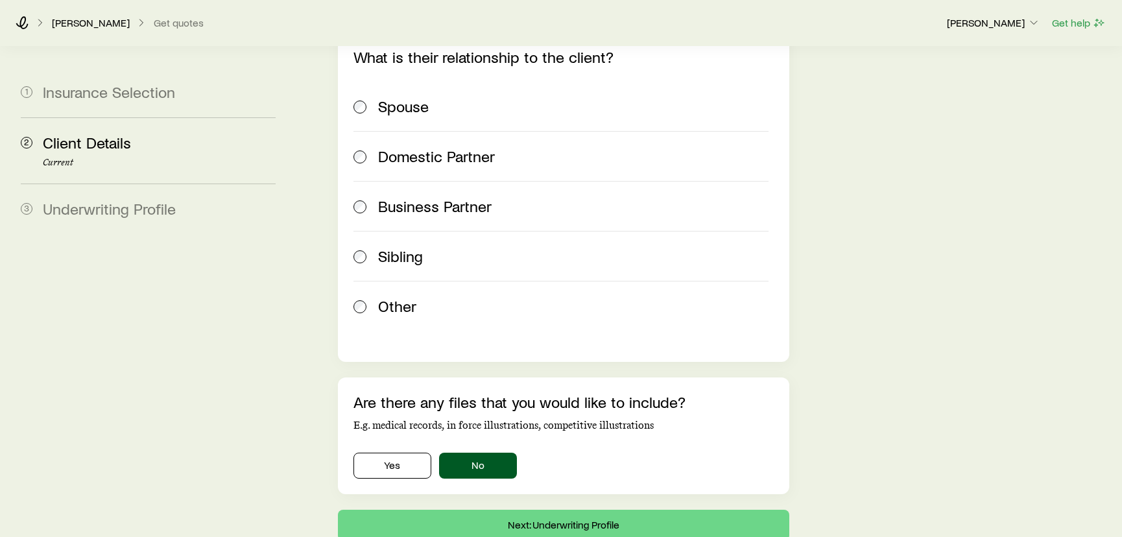
scroll to position [1944, 0]
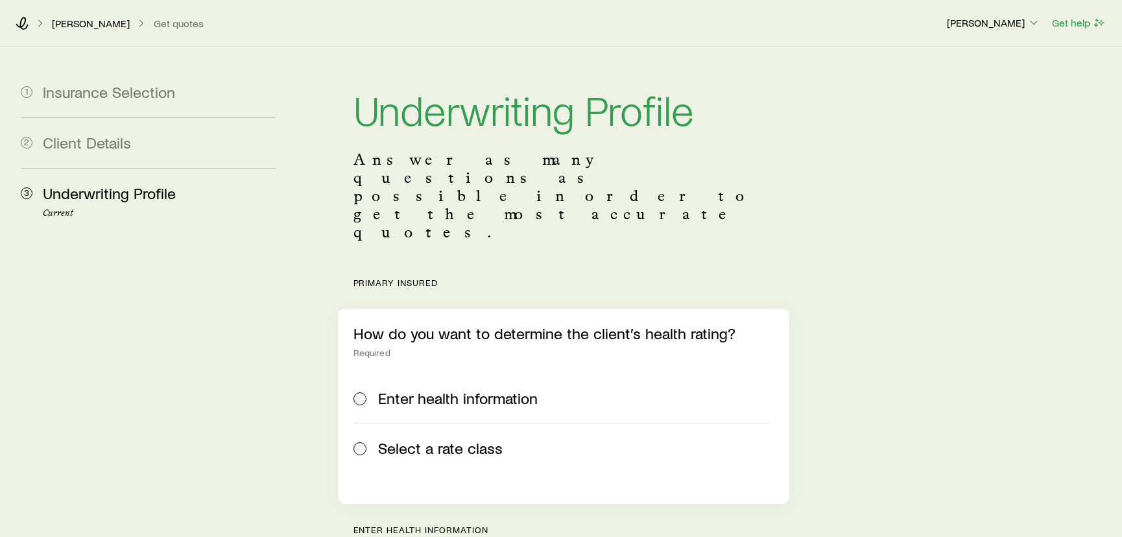
click at [428, 439] on span "Select a rate class" at bounding box center [440, 448] width 125 height 18
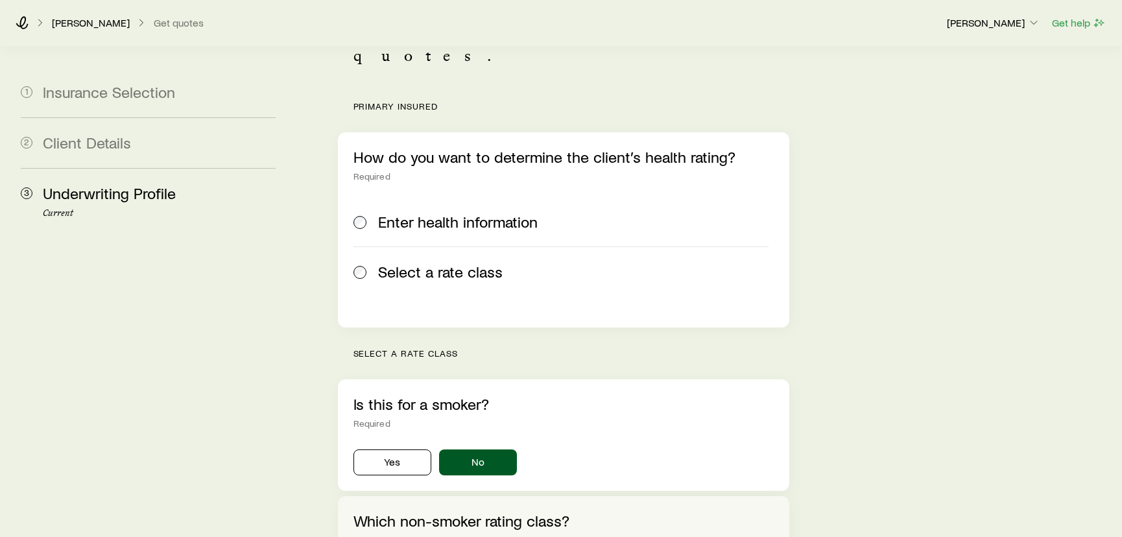
scroll to position [235, 0]
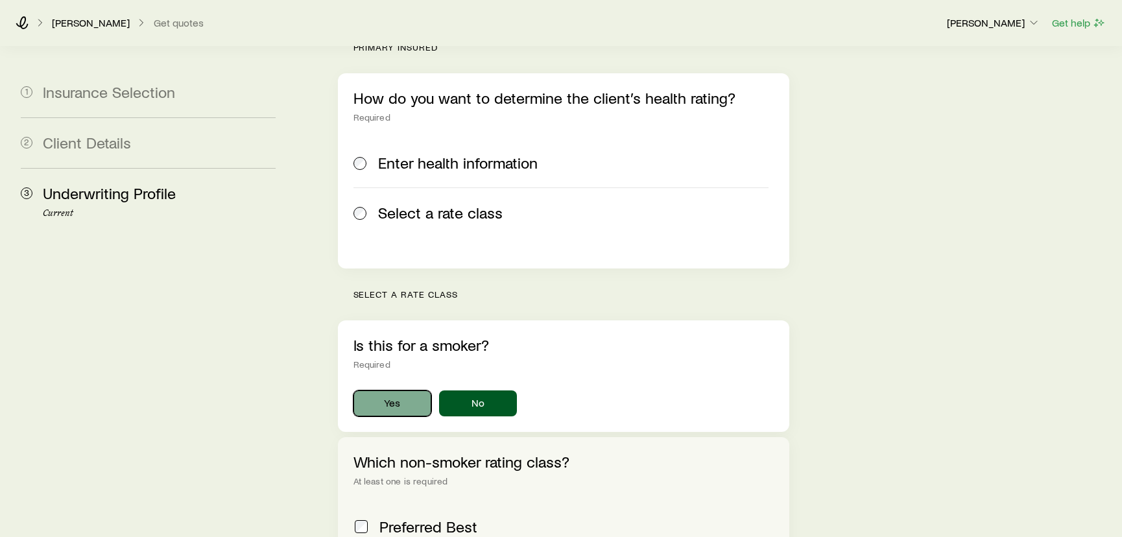
click at [373, 390] on button "Yes" at bounding box center [392, 403] width 78 height 26
click at [471, 390] on button "No" at bounding box center [478, 403] width 78 height 26
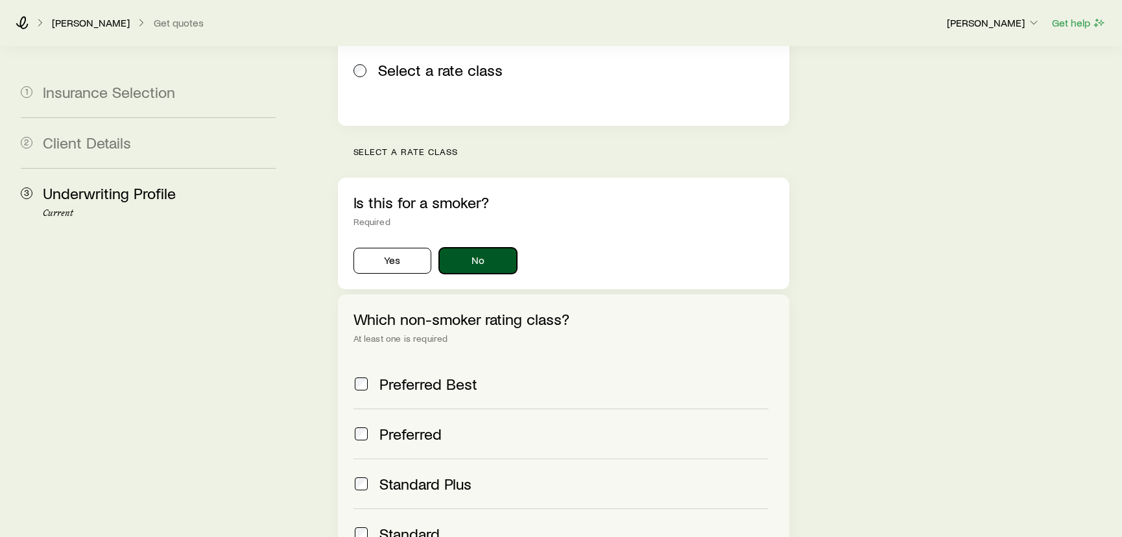
scroll to position [412, 0]
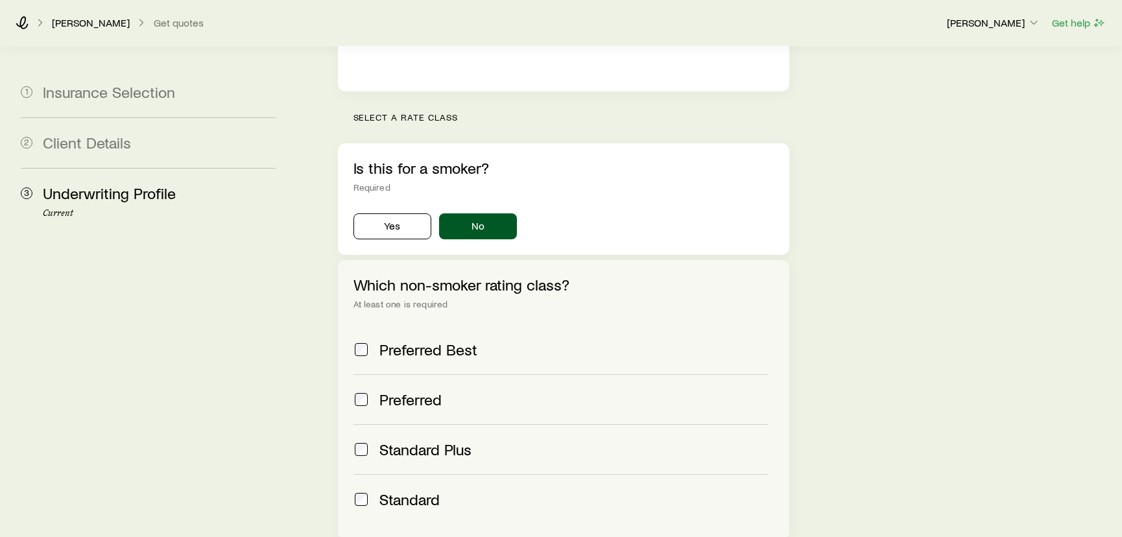
click at [425, 440] on span "Standard Plus" at bounding box center [425, 449] width 92 height 18
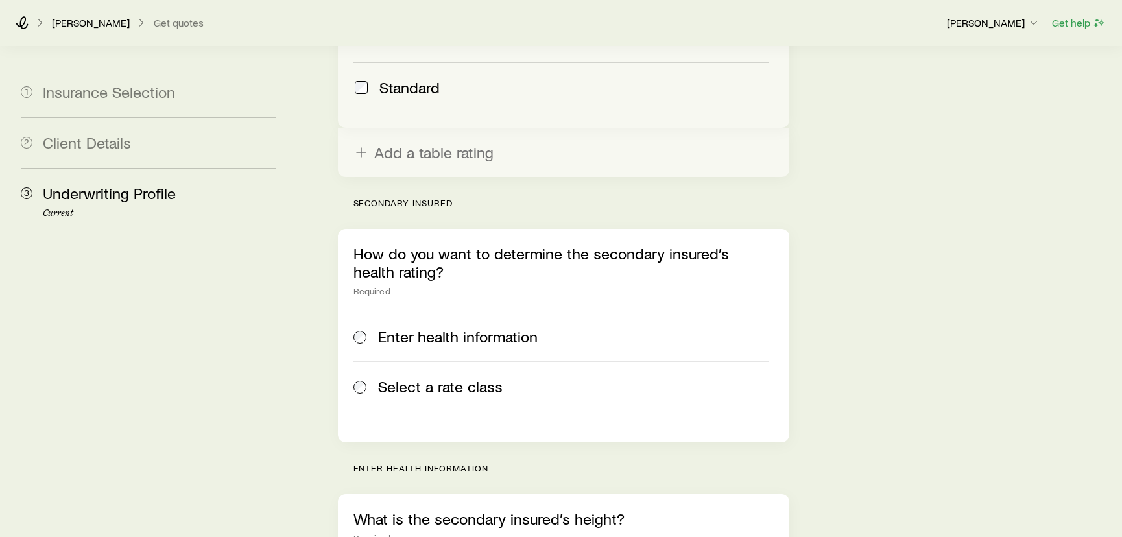
scroll to position [825, 0]
click at [484, 361] on label "Select a rate class" at bounding box center [561, 386] width 416 height 50
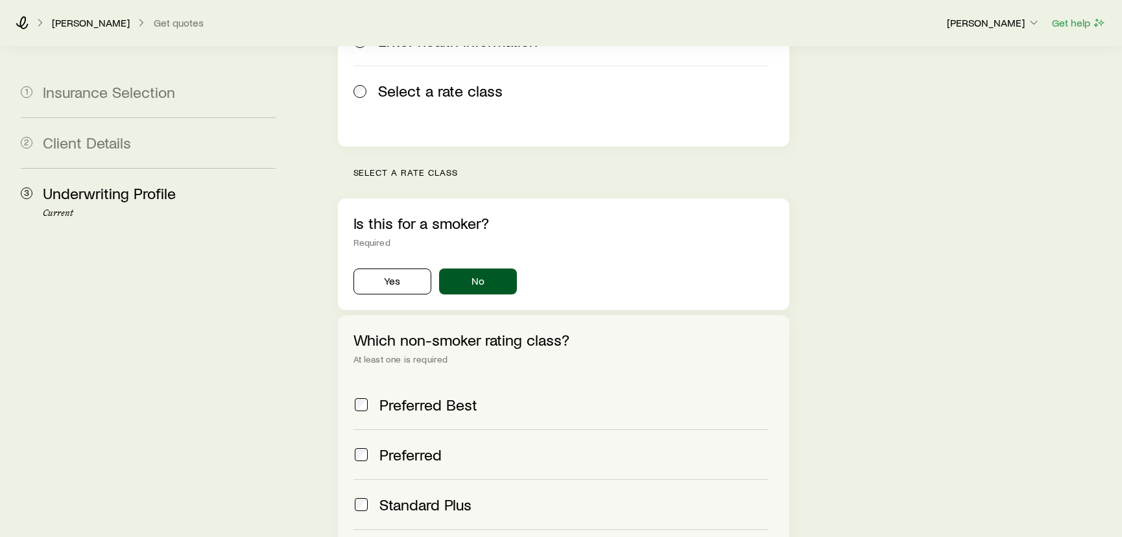
click at [453, 479] on label "Standard Plus" at bounding box center [561, 504] width 416 height 50
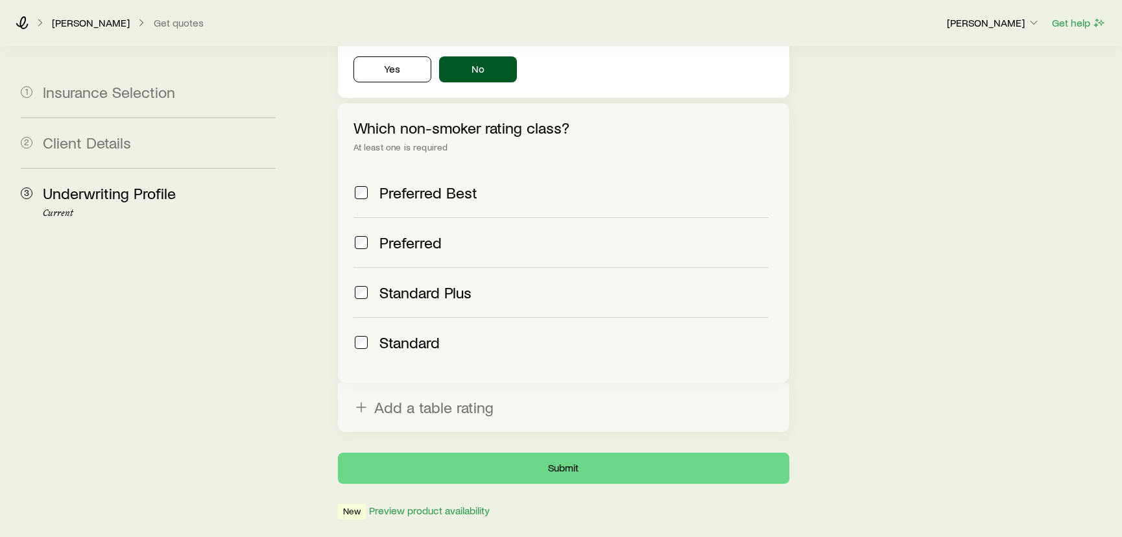
scroll to position [1348, 0]
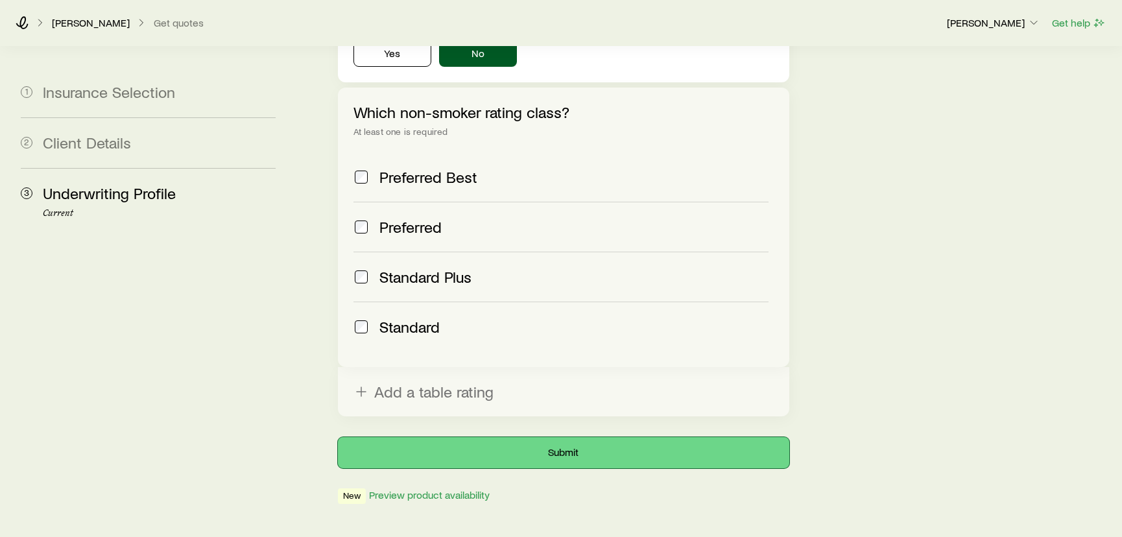
click at [573, 437] on button "Submit" at bounding box center [564, 452] width 452 height 31
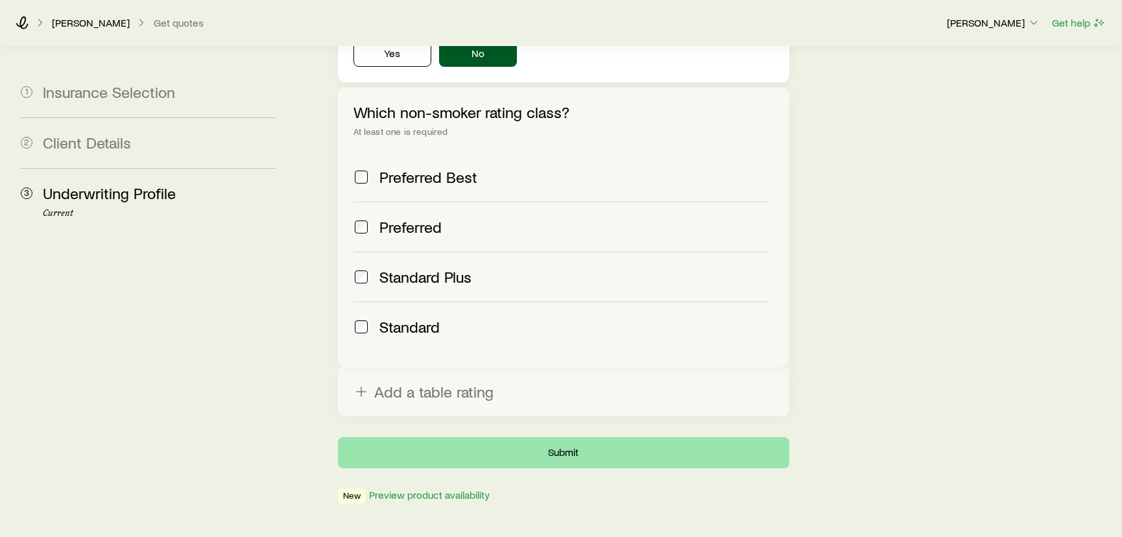
scroll to position [0, 0]
